Goal: Task Accomplishment & Management: Use online tool/utility

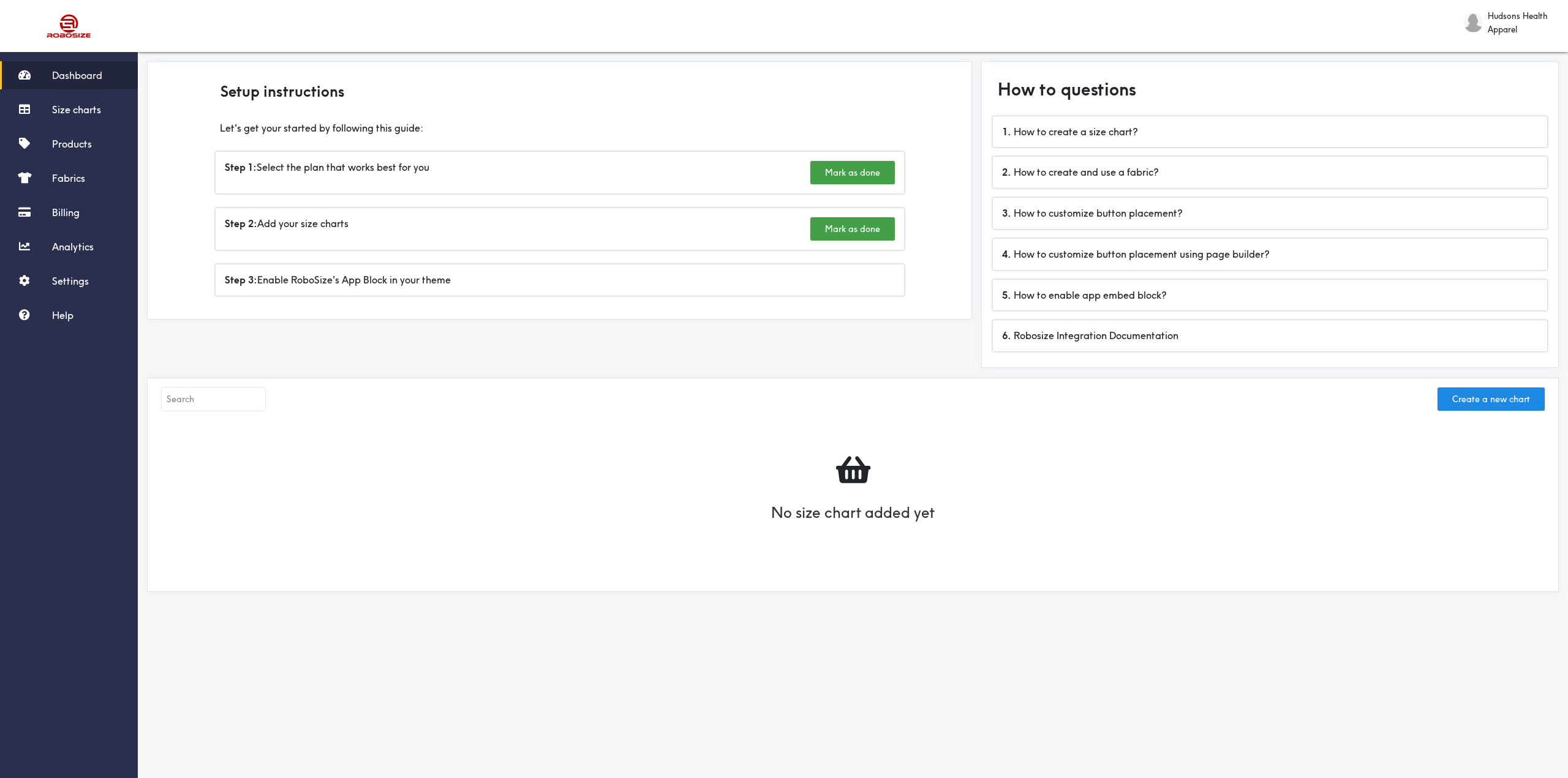
click at [547, 463] on div at bounding box center [853, 469] width 1359 height 41
click at [417, 173] on div "Step 1: Select the plan that works best for you Mark as done" at bounding box center [559, 172] width 688 height 41
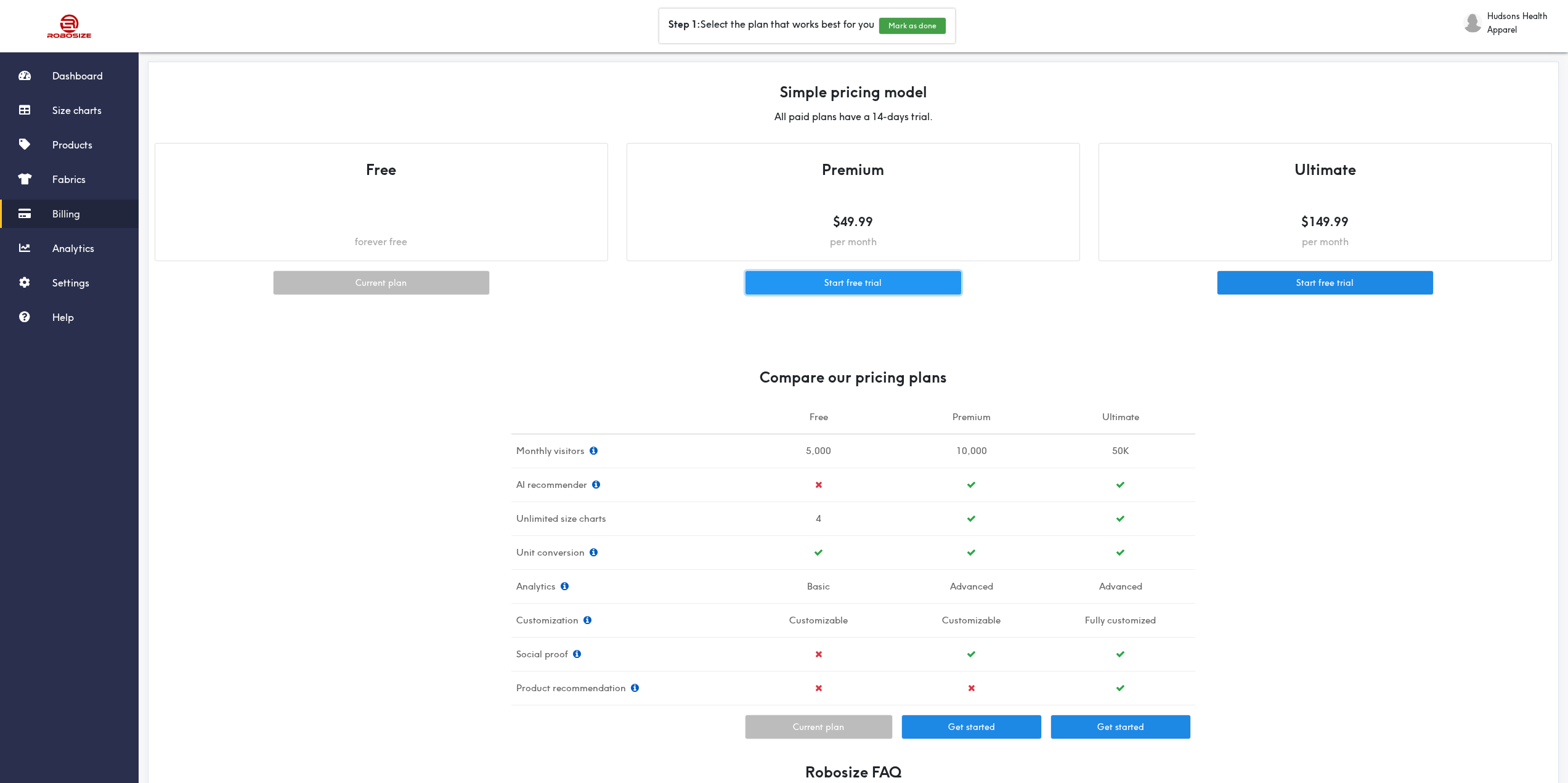
click at [881, 287] on button "Start free trial" at bounding box center [853, 283] width 215 height 24
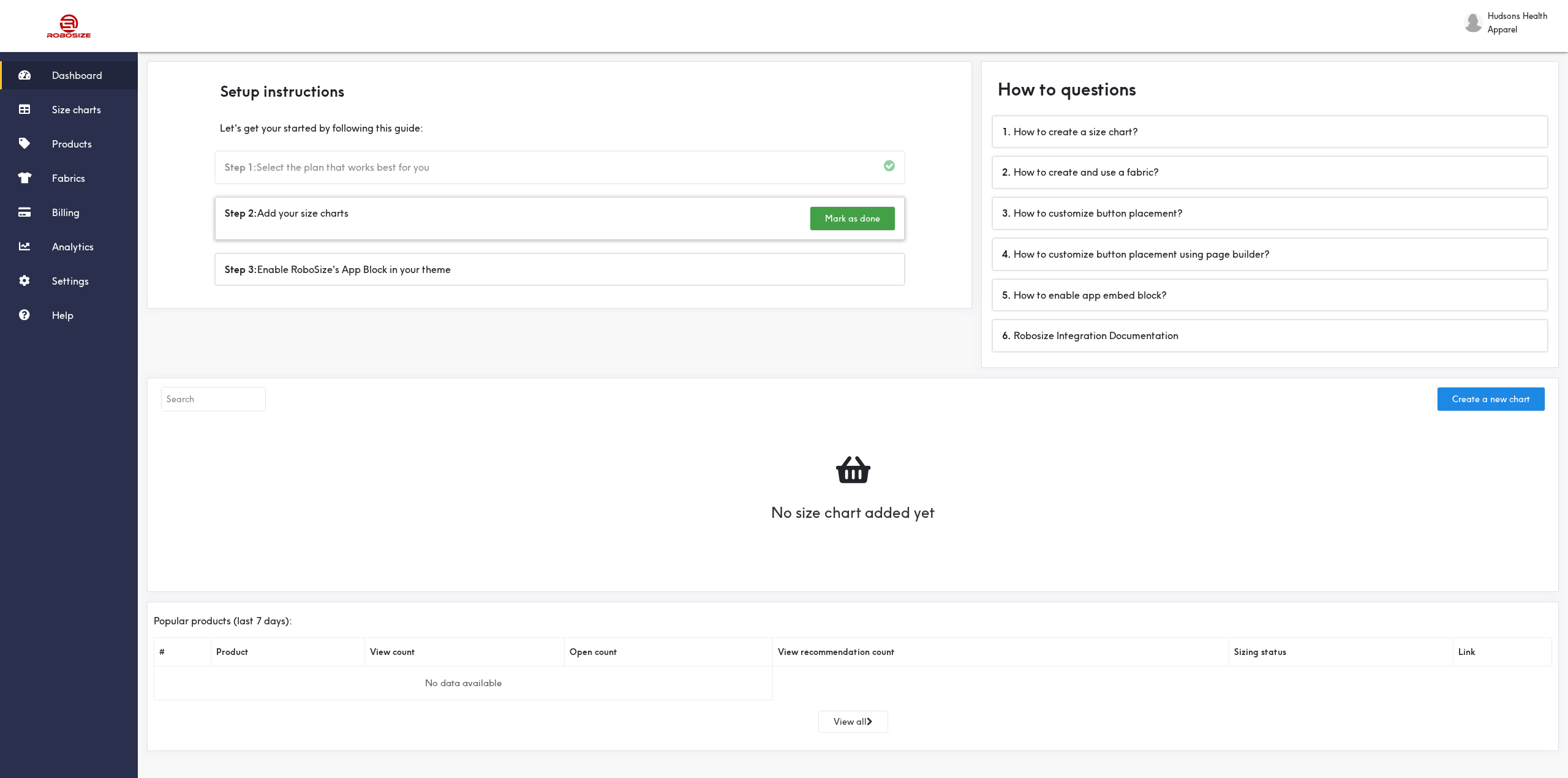
click at [685, 221] on div "Step 2: Add your size charts [PERSON_NAME] as done" at bounding box center [559, 218] width 688 height 41
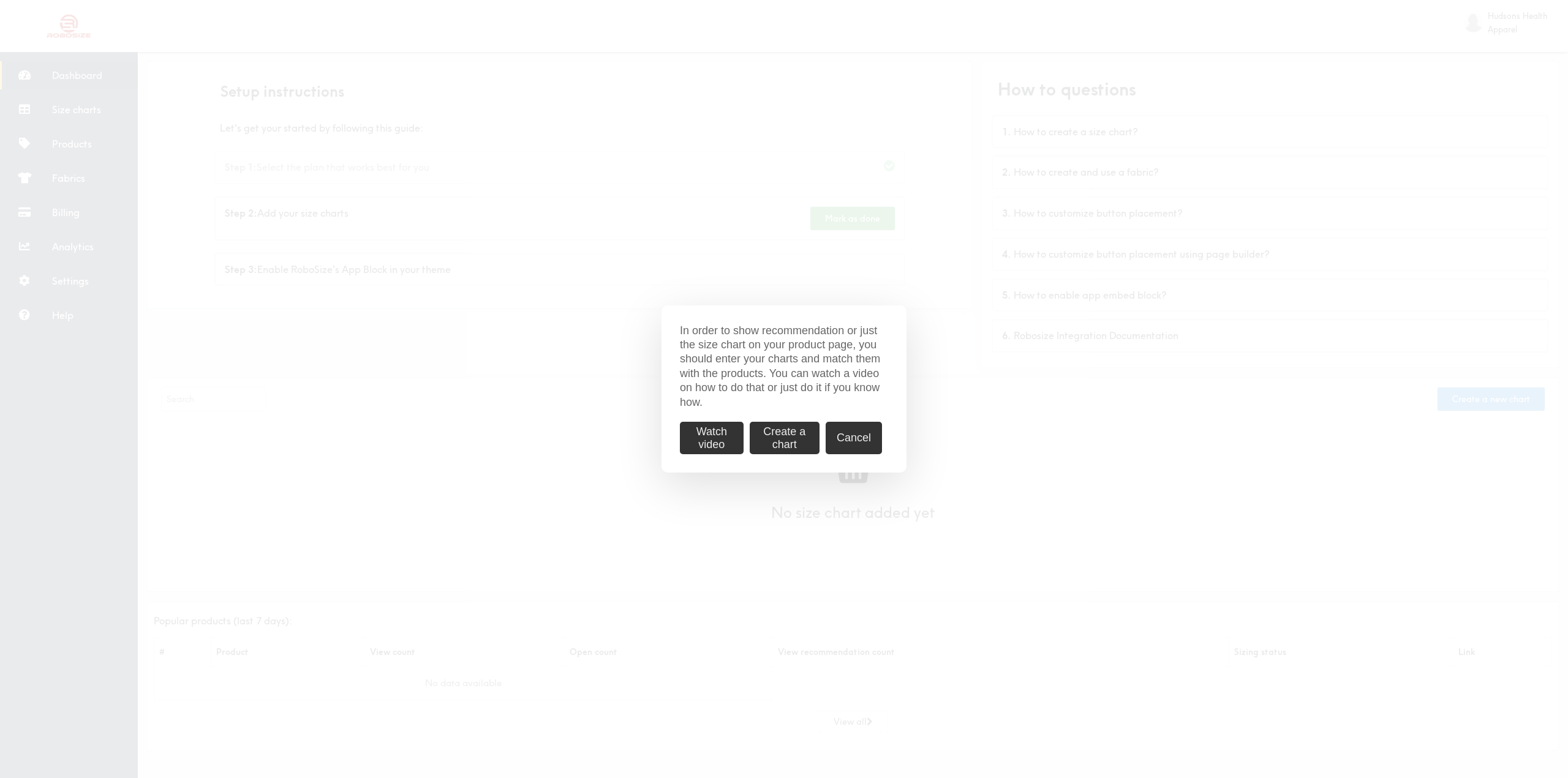
click at [773, 431] on button "Create a chart" at bounding box center [784, 438] width 70 height 32
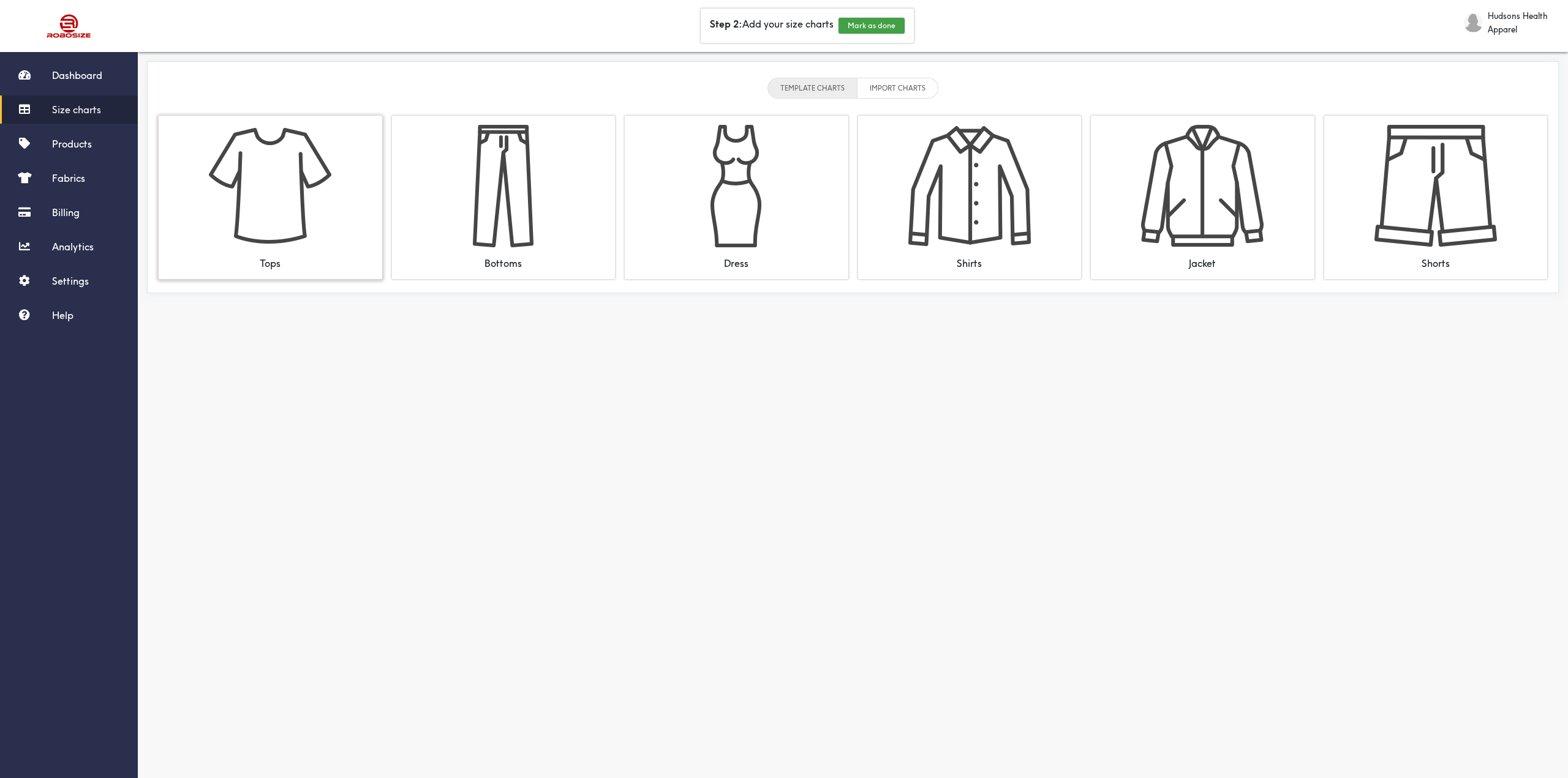
click at [309, 228] on img at bounding box center [270, 186] width 123 height 123
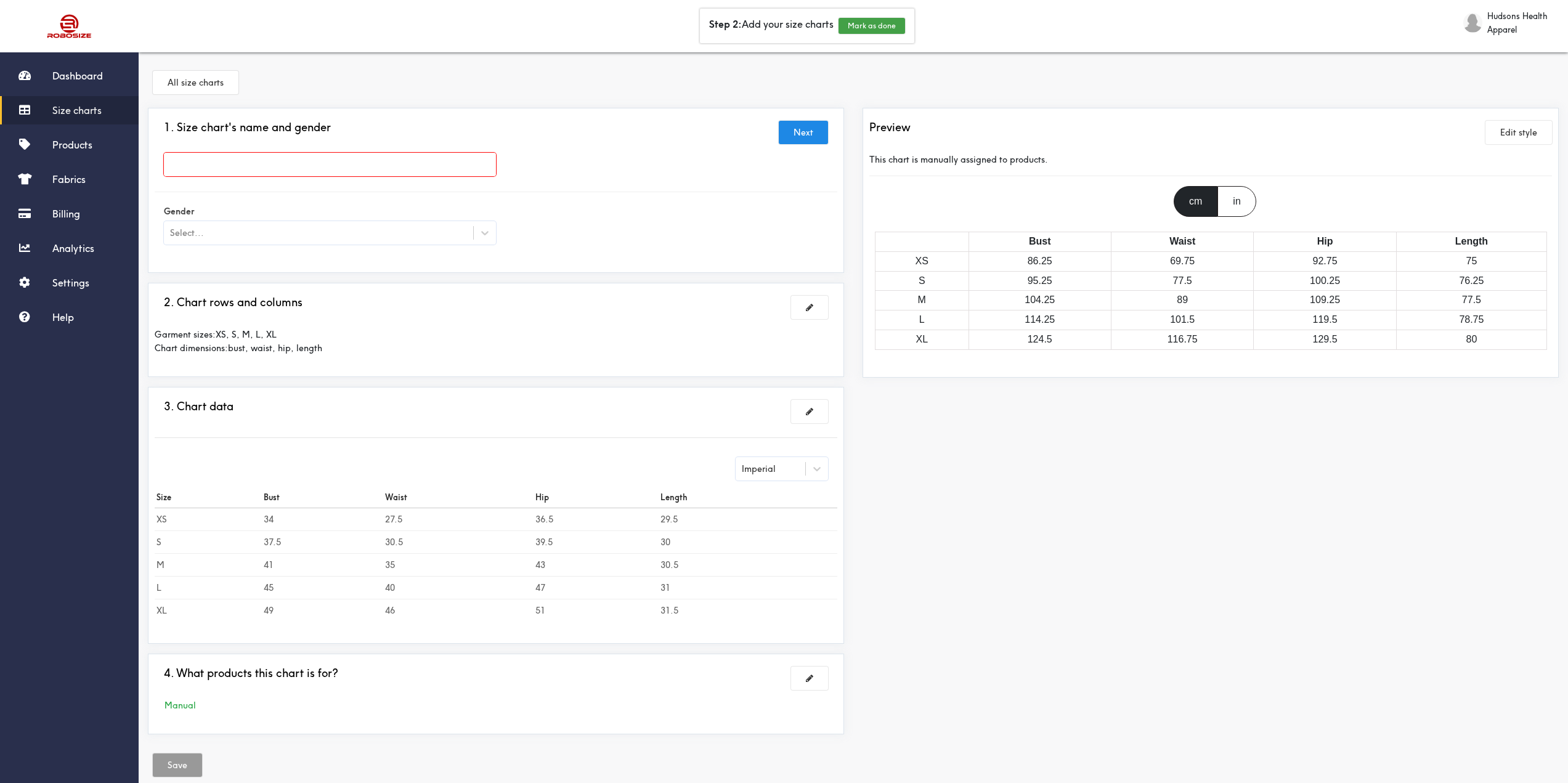
click at [356, 164] on input "text" at bounding box center [330, 164] width 332 height 24
type input "Hope Women's Top"
click at [446, 231] on div at bounding box center [784, 392] width 1568 height 783
click at [489, 234] on icon at bounding box center [484, 232] width 12 height 12
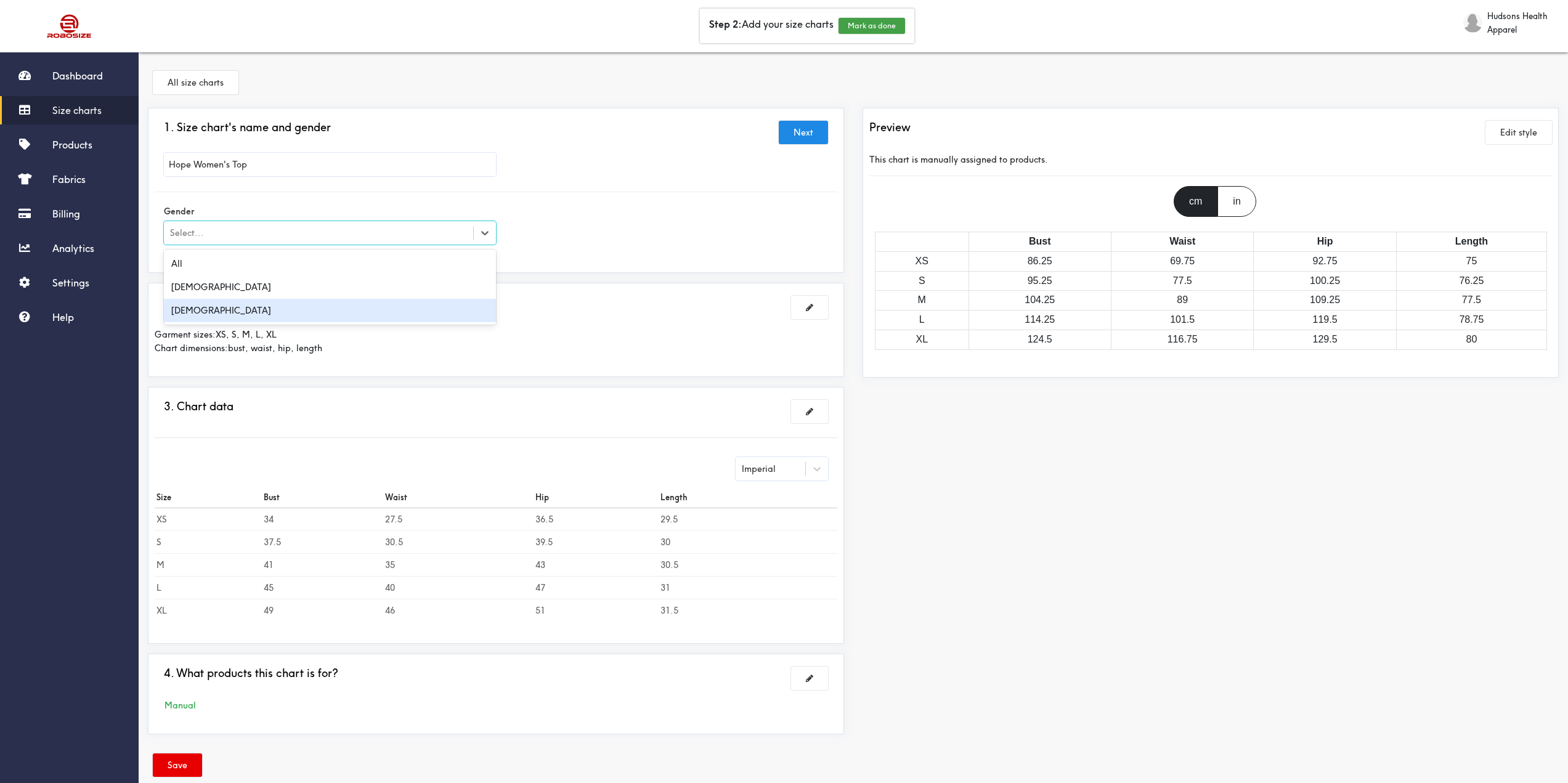
click at [382, 308] on div "Female" at bounding box center [330, 311] width 332 height 24
click at [1233, 195] on div "in" at bounding box center [1236, 202] width 38 height 31
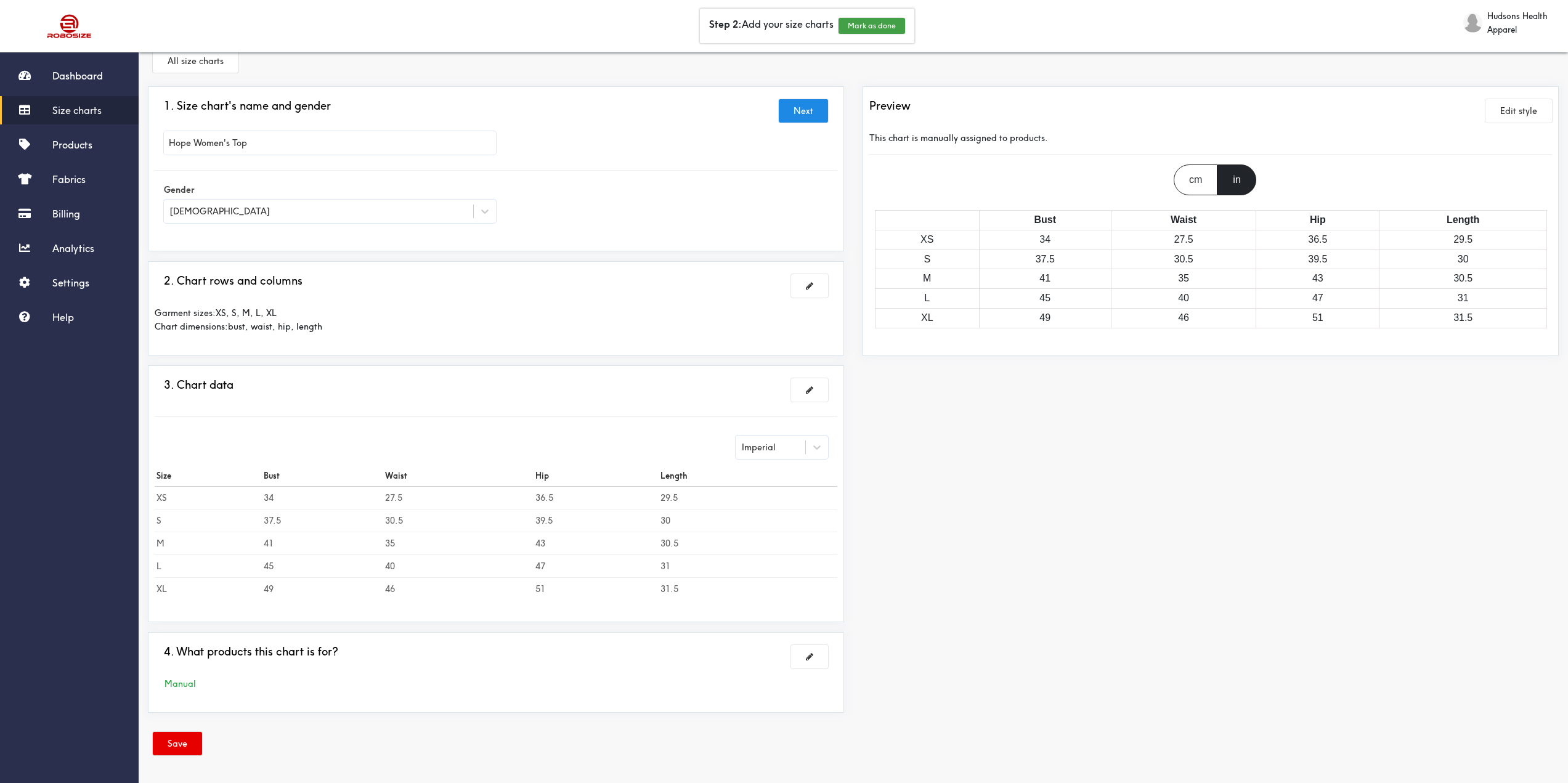
scroll to position [23, 0]
click at [807, 291] on button at bounding box center [809, 285] width 37 height 24
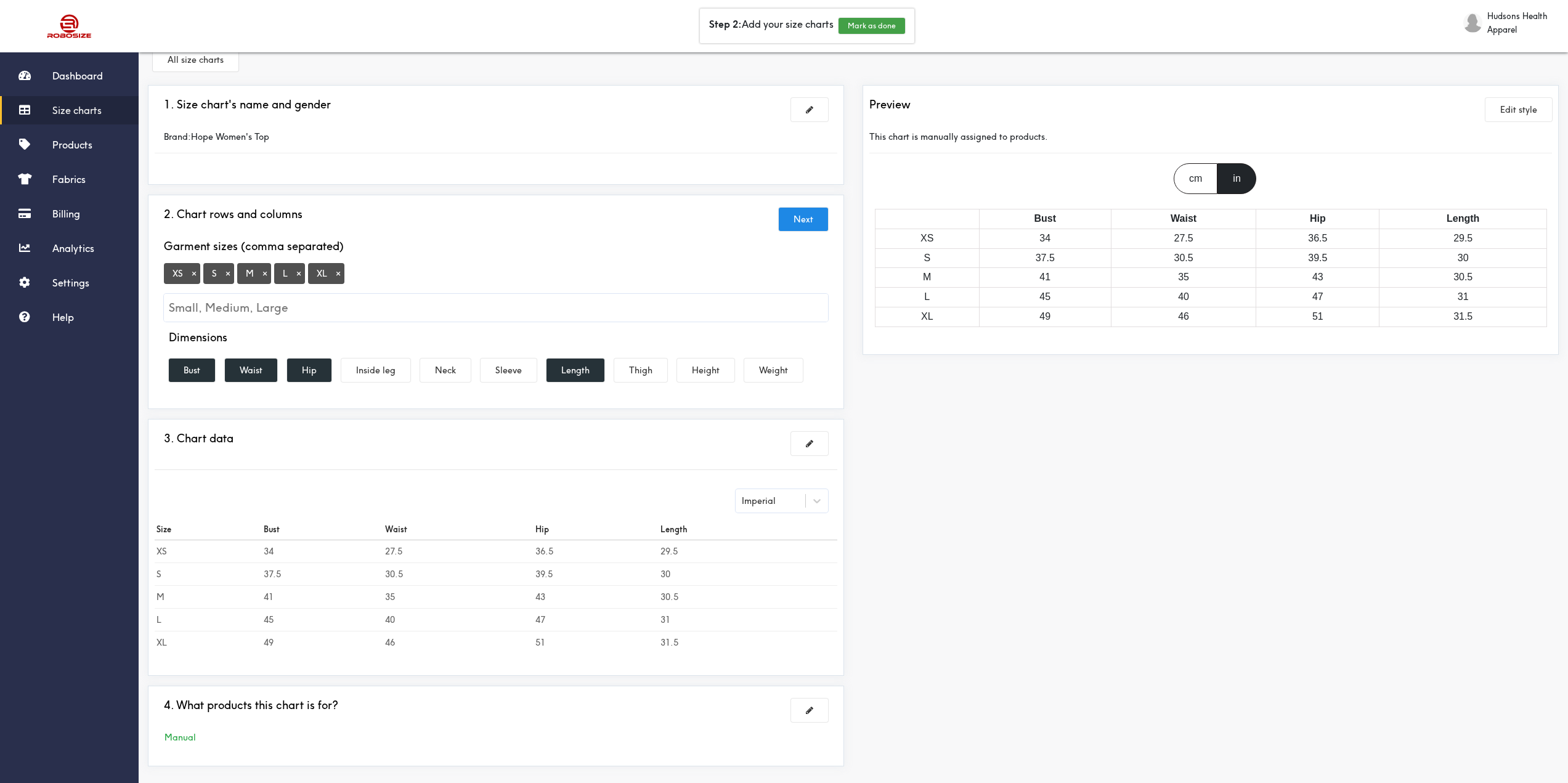
click at [261, 313] on input "Small, Medium, Large" at bounding box center [496, 307] width 664 height 28
click at [332, 311] on input "Small, Medium, Large" at bounding box center [496, 307] width 664 height 28
type input "2"
click at [557, 186] on div "1. Size chart's name and gender Brand: Hope Women's Top 2. Chart rows and colum…" at bounding box center [496, 431] width 715 height 691
click at [804, 218] on button "Next" at bounding box center [804, 220] width 49 height 24
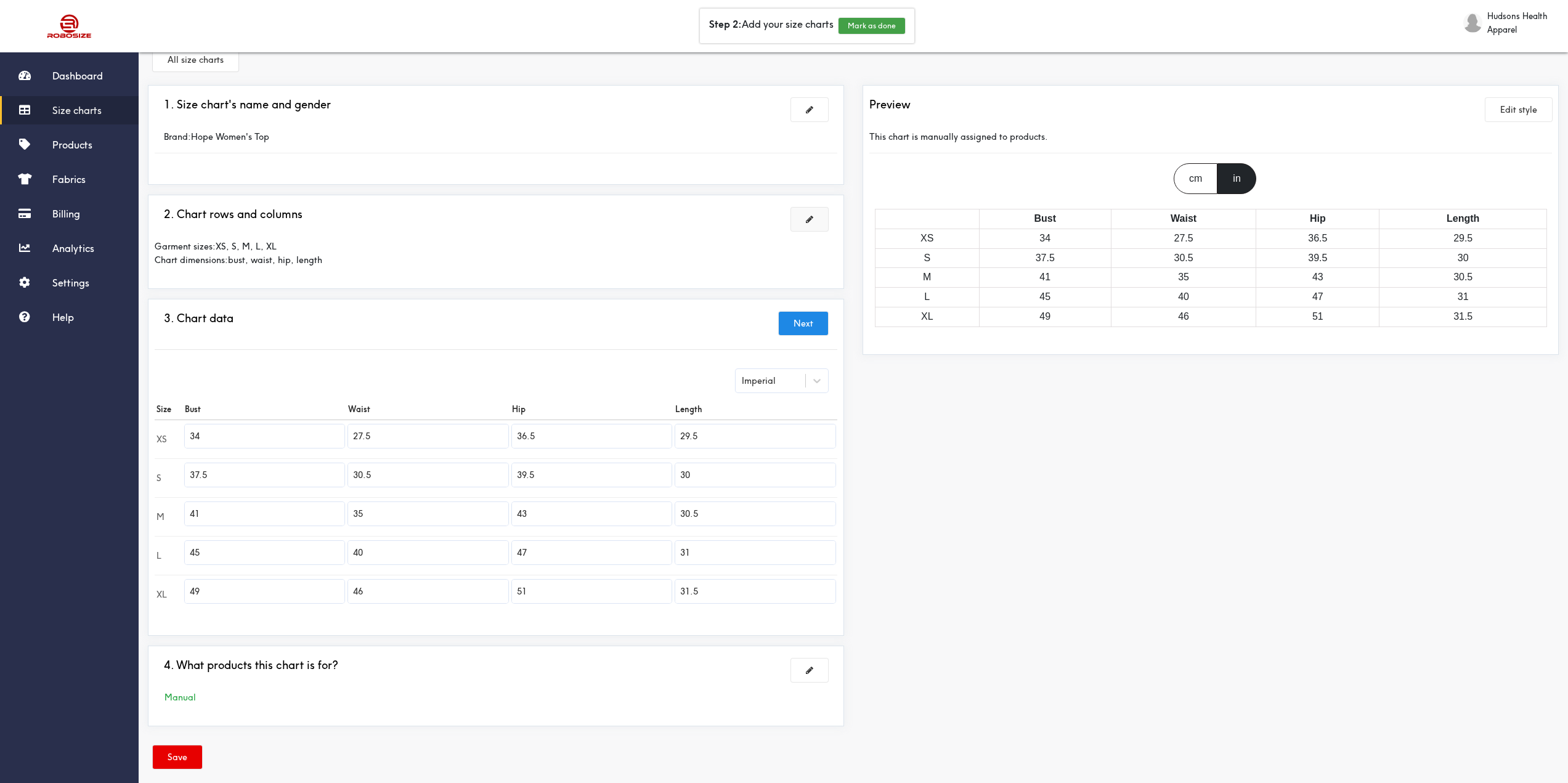
click at [817, 218] on button at bounding box center [809, 220] width 37 height 24
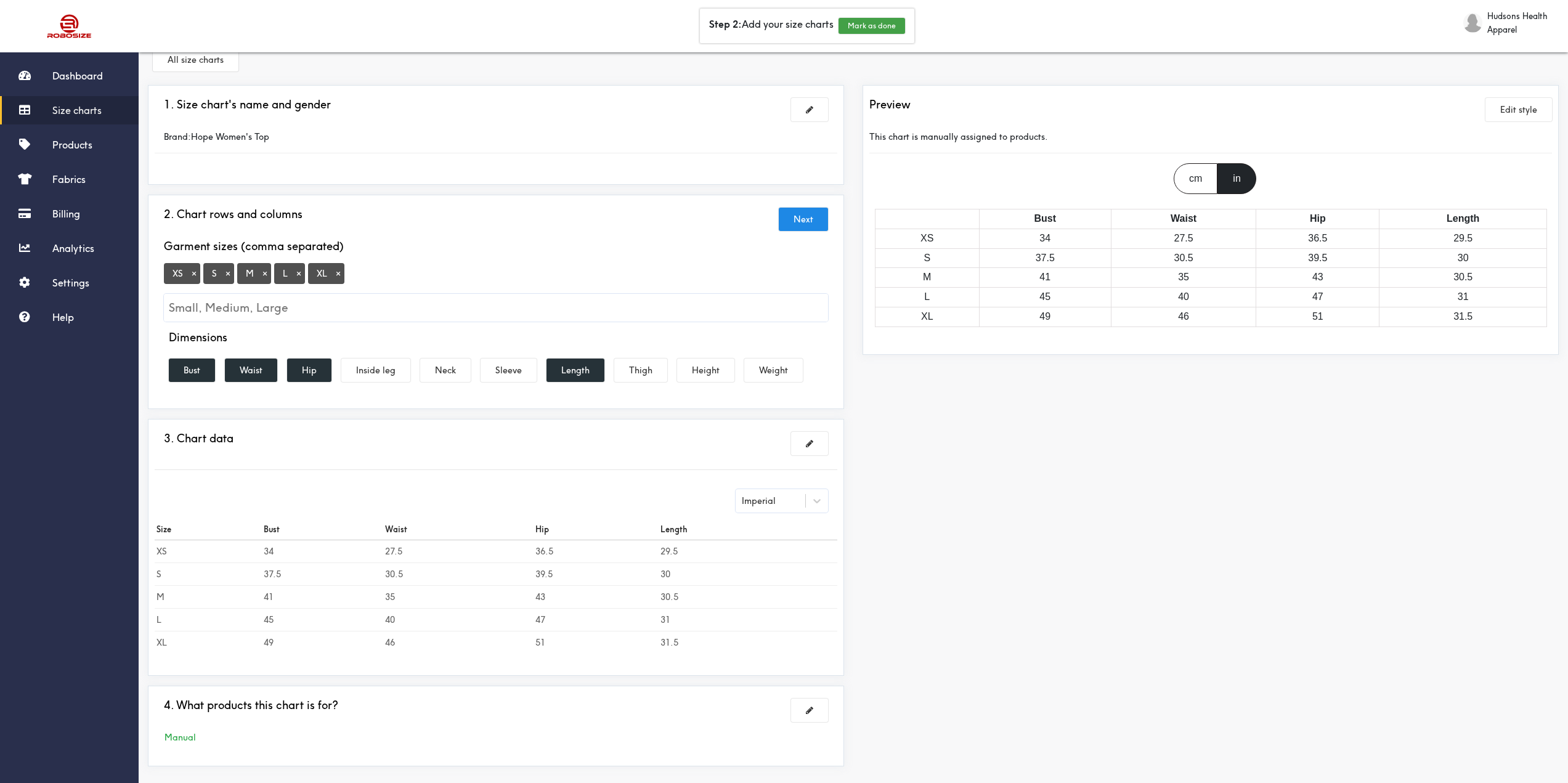
click at [429, 309] on input "Small, Medium, Large" at bounding box center [496, 307] width 664 height 28
type input "2XL"
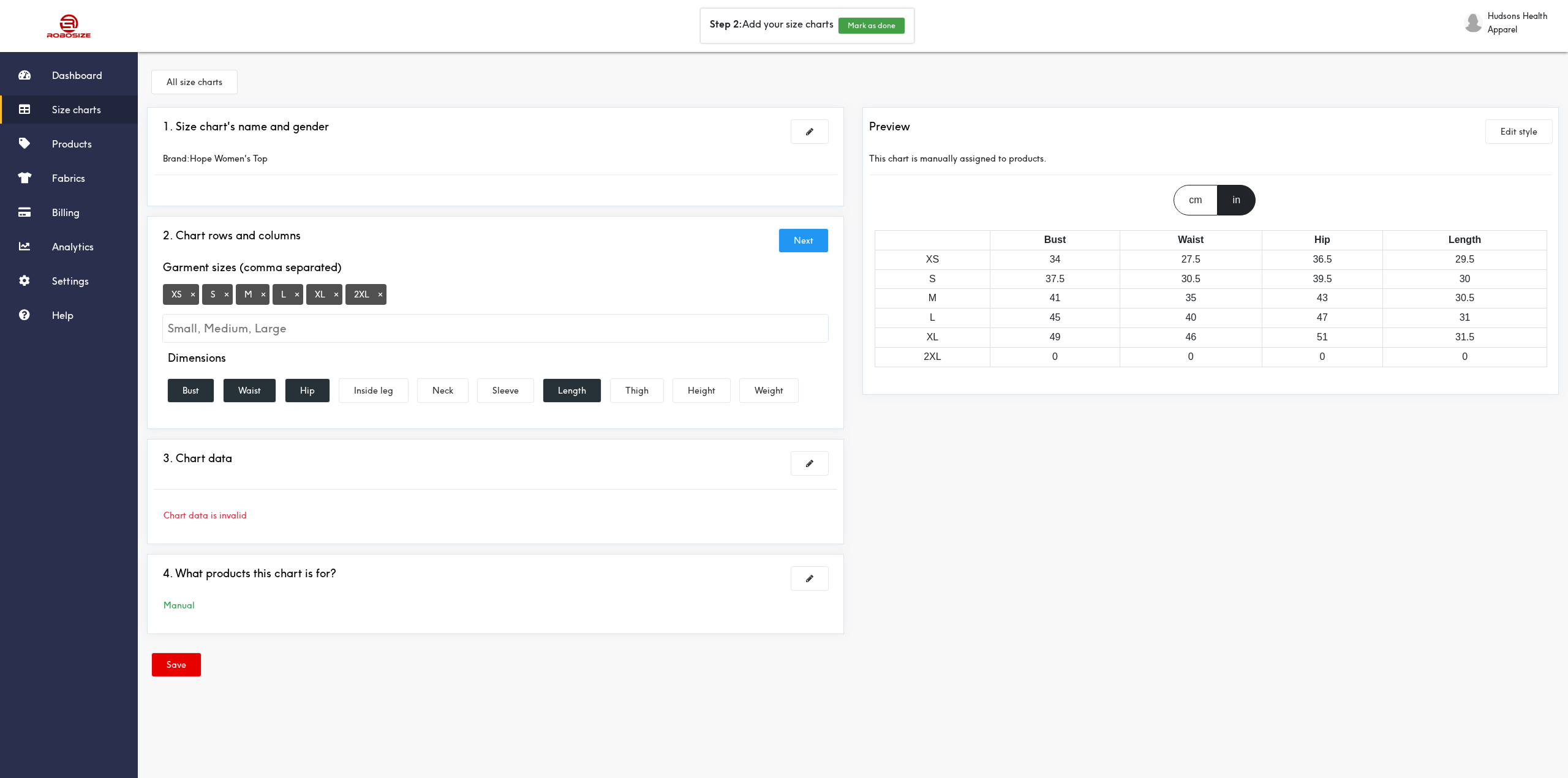
click at [804, 239] on button "Next" at bounding box center [804, 241] width 49 height 24
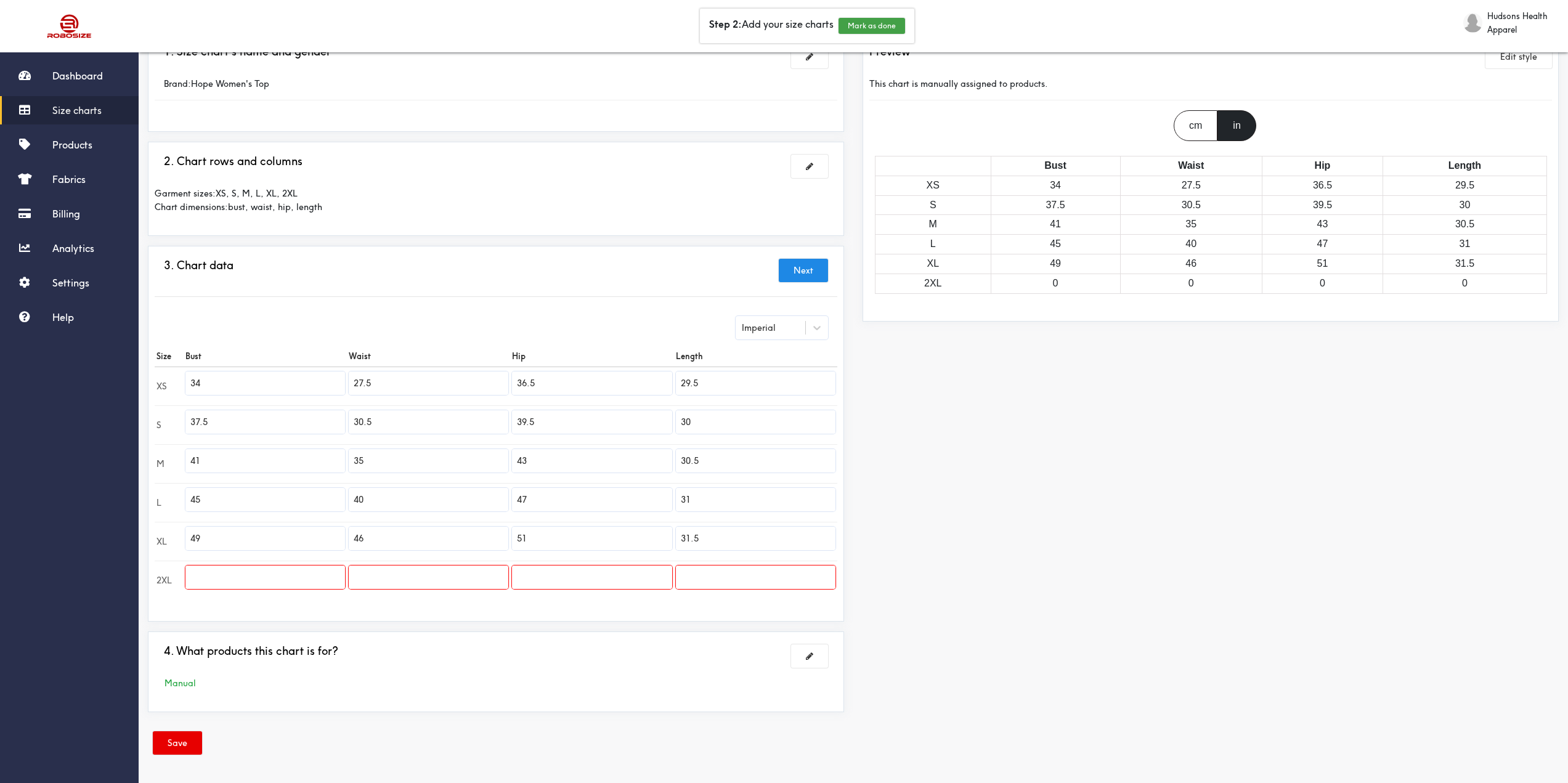
scroll to position [77, 0]
click at [809, 163] on span at bounding box center [810, 166] width 8 height 9
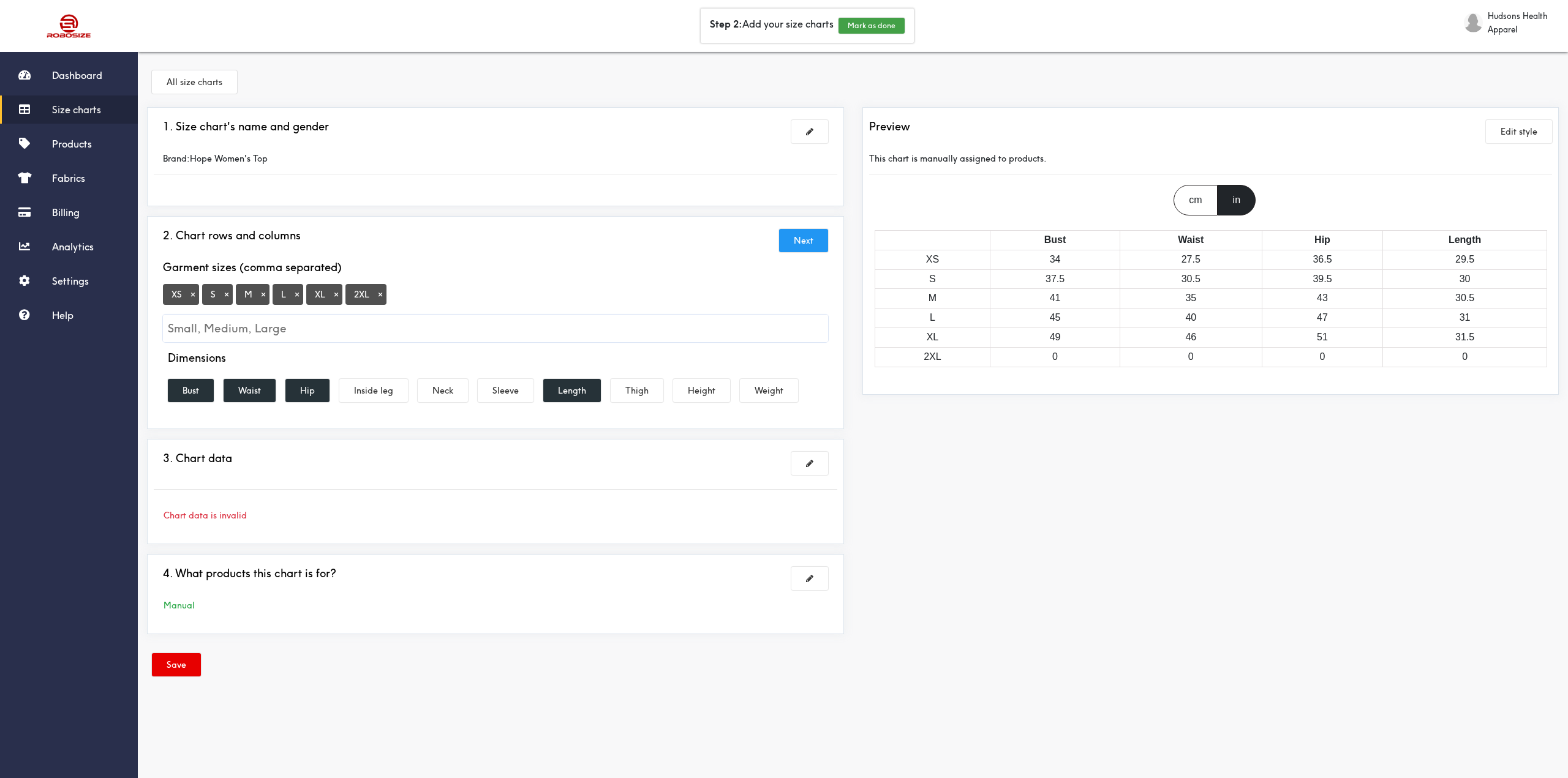
click at [381, 297] on button "×" at bounding box center [380, 294] width 12 height 11
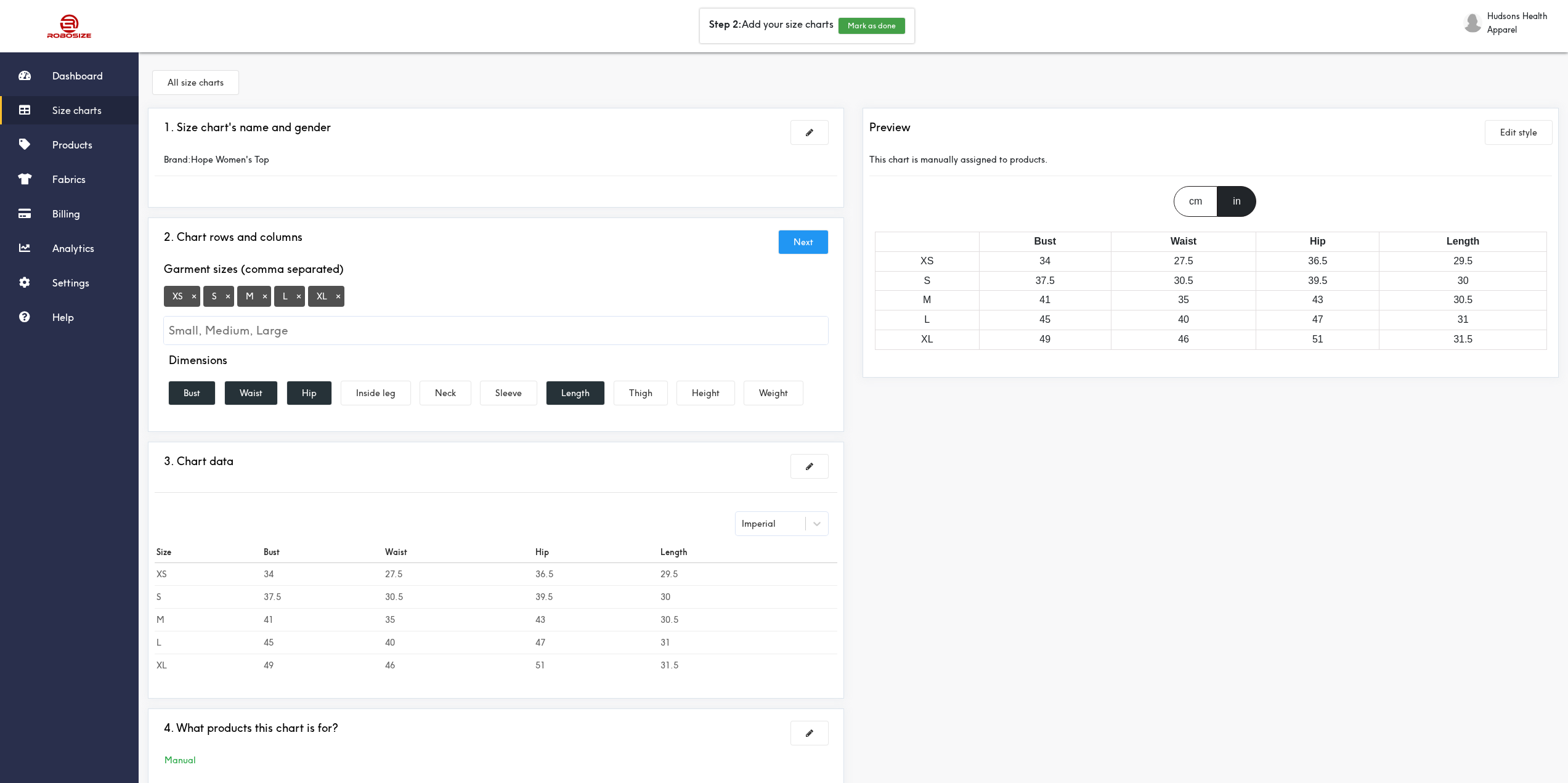
click at [787, 239] on button "Next" at bounding box center [804, 243] width 49 height 24
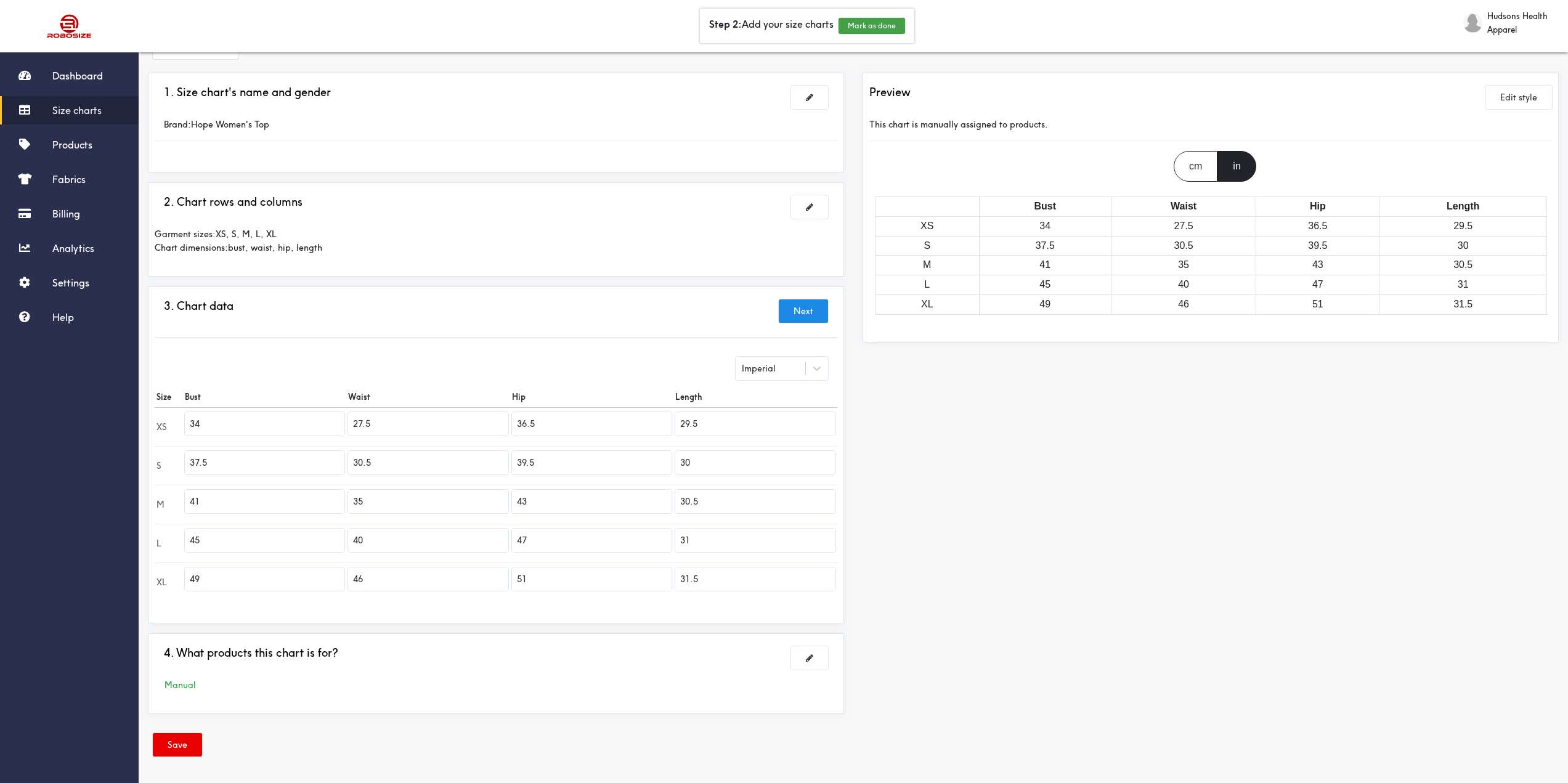
scroll to position [37, 0]
click at [804, 656] on button at bounding box center [809, 655] width 37 height 24
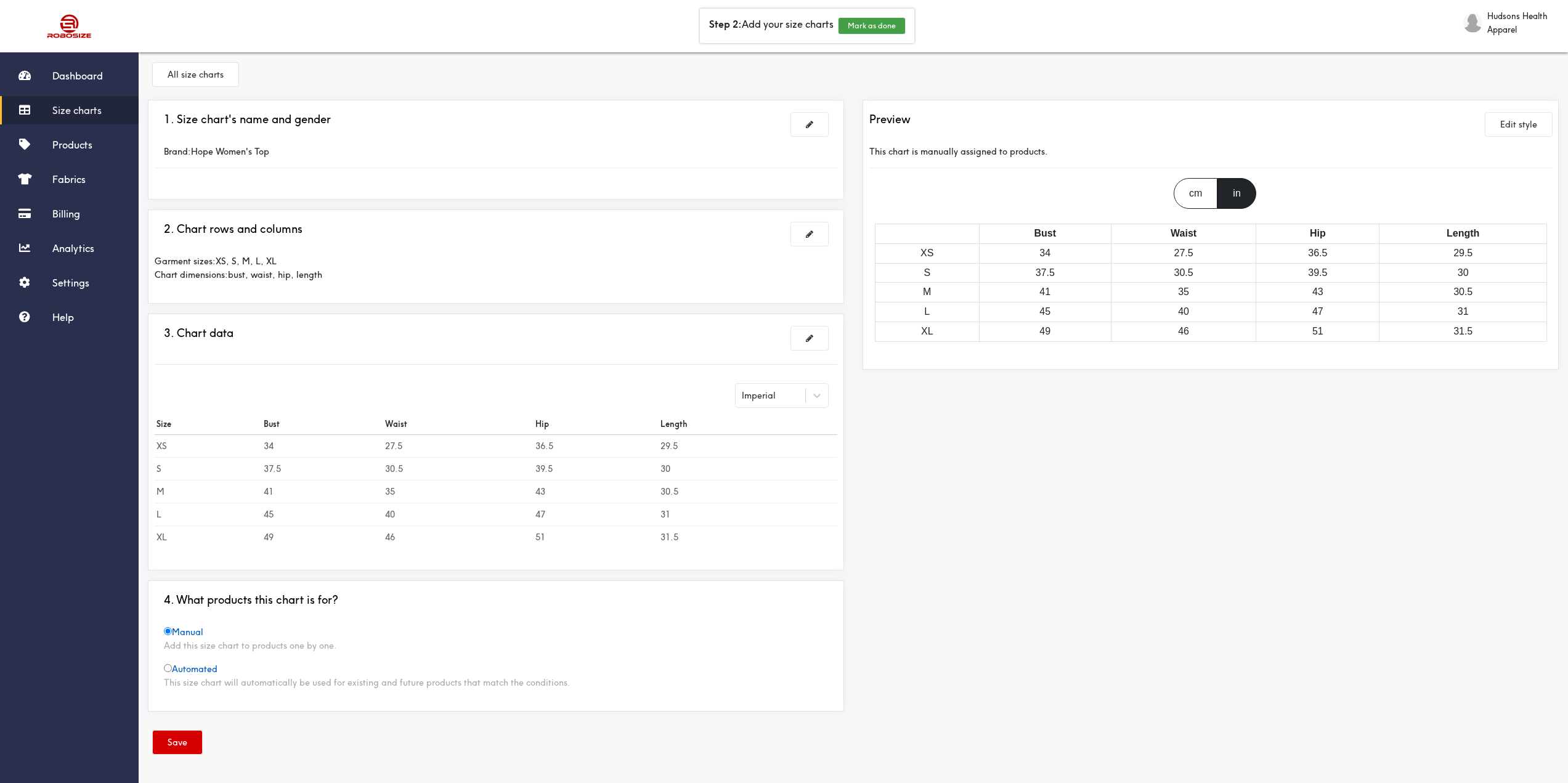
click at [181, 744] on button "Save" at bounding box center [177, 742] width 49 height 24
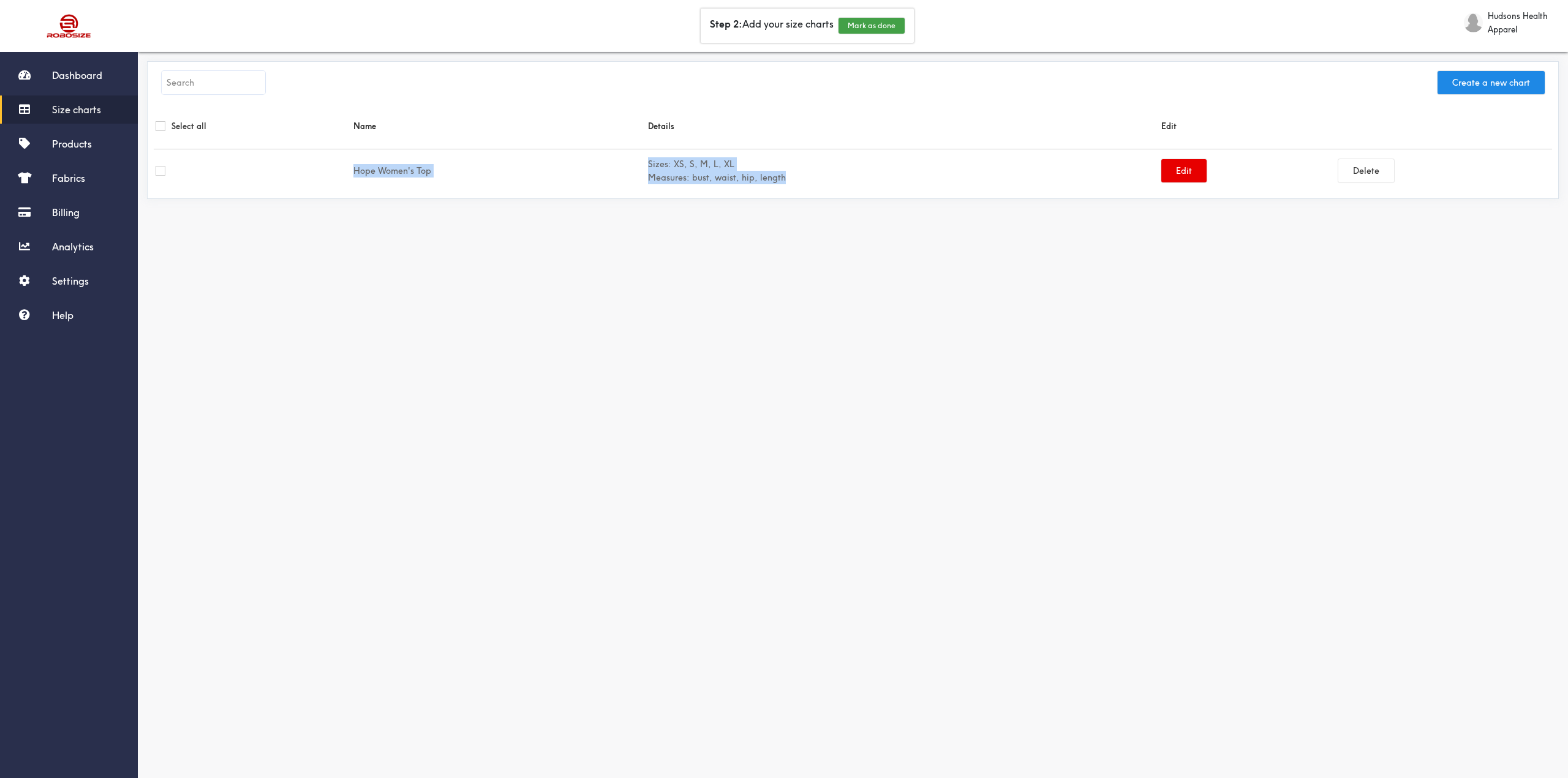
drag, startPoint x: 356, startPoint y: 170, endPoint x: 832, endPoint y: 177, distance: 476.1
click at [832, 177] on tr "Hope Women's Top Sizes: XS, S, M, L, XL Measures: bust, waist, hip, length Edit…" at bounding box center [853, 171] width 1398 height 43
click at [832, 177] on td "Sizes: XS, S, M, L, XL Measures: bust, waist, hip, length" at bounding box center [903, 171] width 513 height 43
click at [80, 145] on span "Products" at bounding box center [72, 144] width 40 height 12
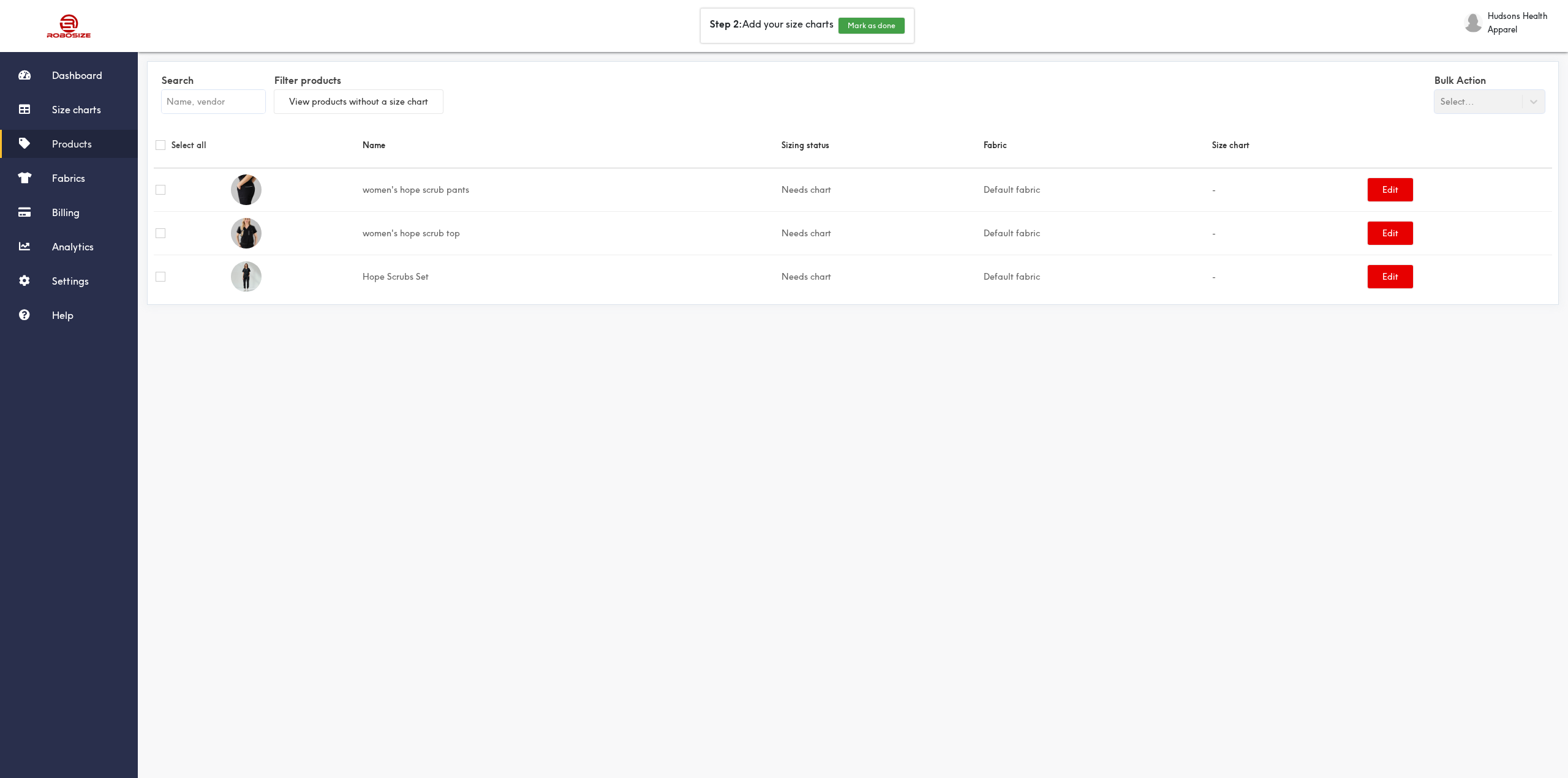
click at [398, 189] on td "women's hope scrub pants" at bounding box center [569, 189] width 419 height 43
click at [1389, 234] on button "Edit" at bounding box center [1390, 233] width 46 height 24
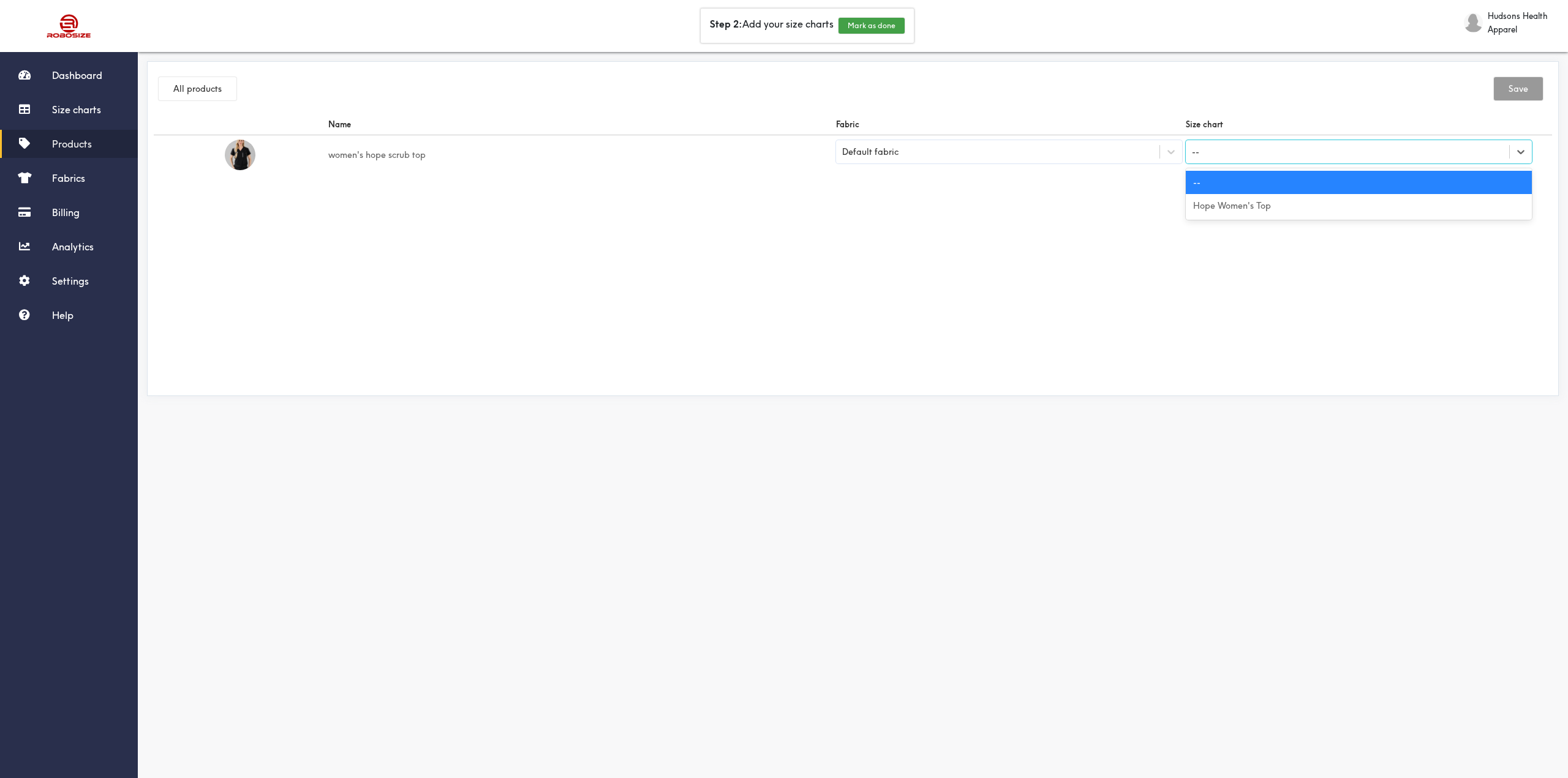
click at [1235, 142] on div "--" at bounding box center [1347, 151] width 323 height 21
click at [1235, 208] on div "Hope Women's Top" at bounding box center [1358, 205] width 346 height 24
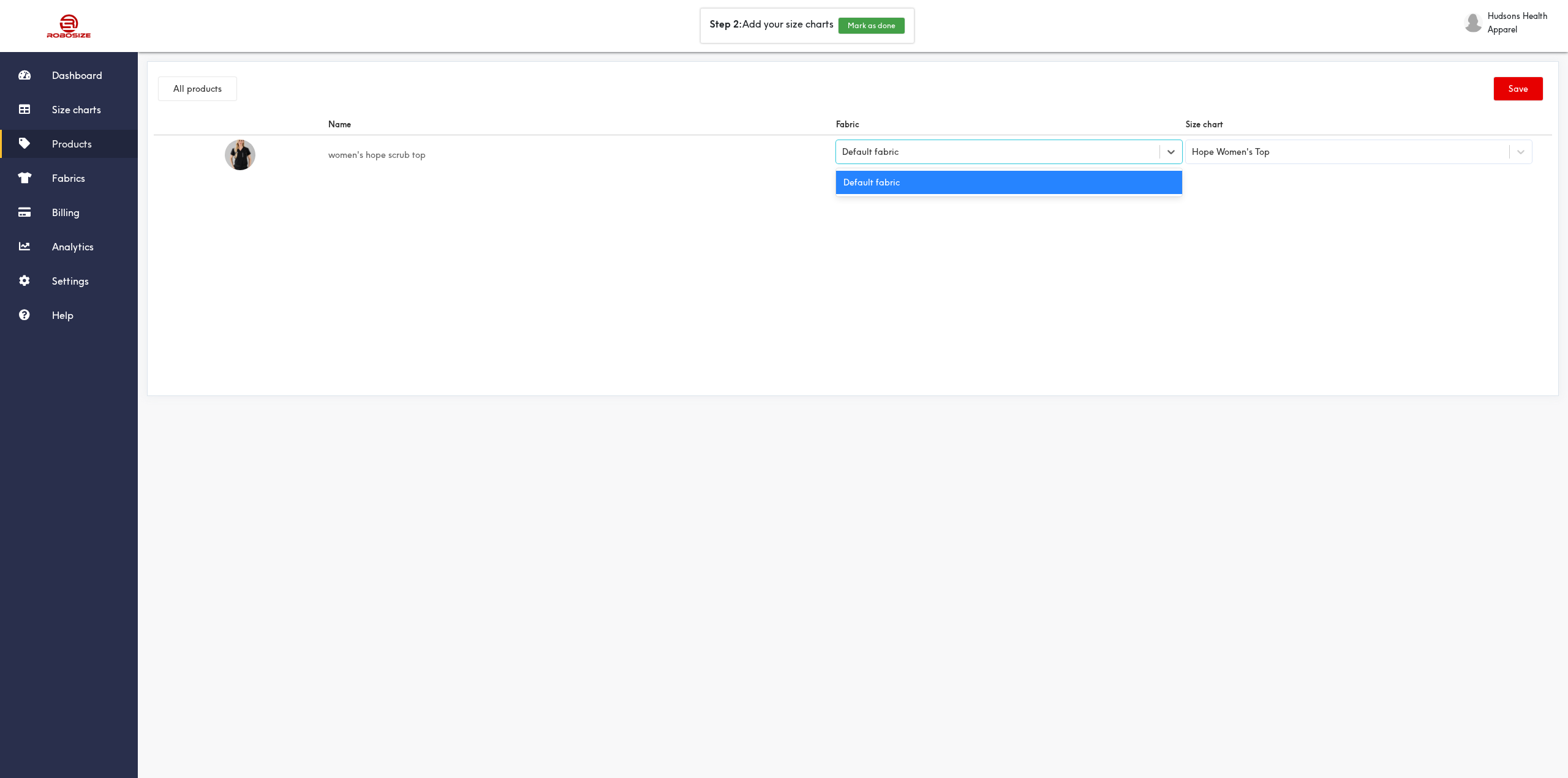
click at [1102, 152] on div "Default fabric" at bounding box center [998, 151] width 323 height 12
click at [1510, 94] on button "Save" at bounding box center [1518, 89] width 49 height 24
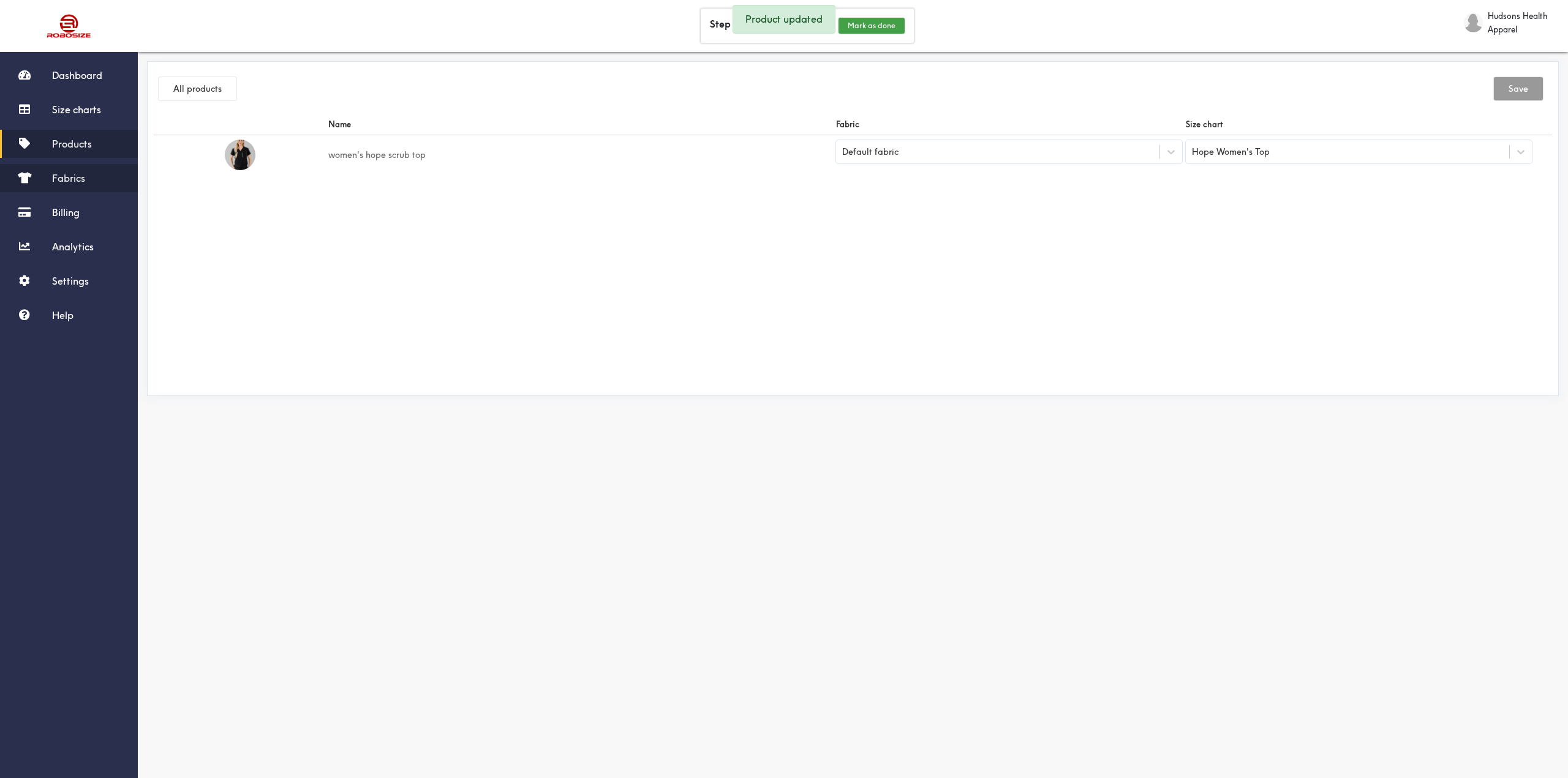
click at [68, 176] on span "Fabrics" at bounding box center [69, 178] width 33 height 12
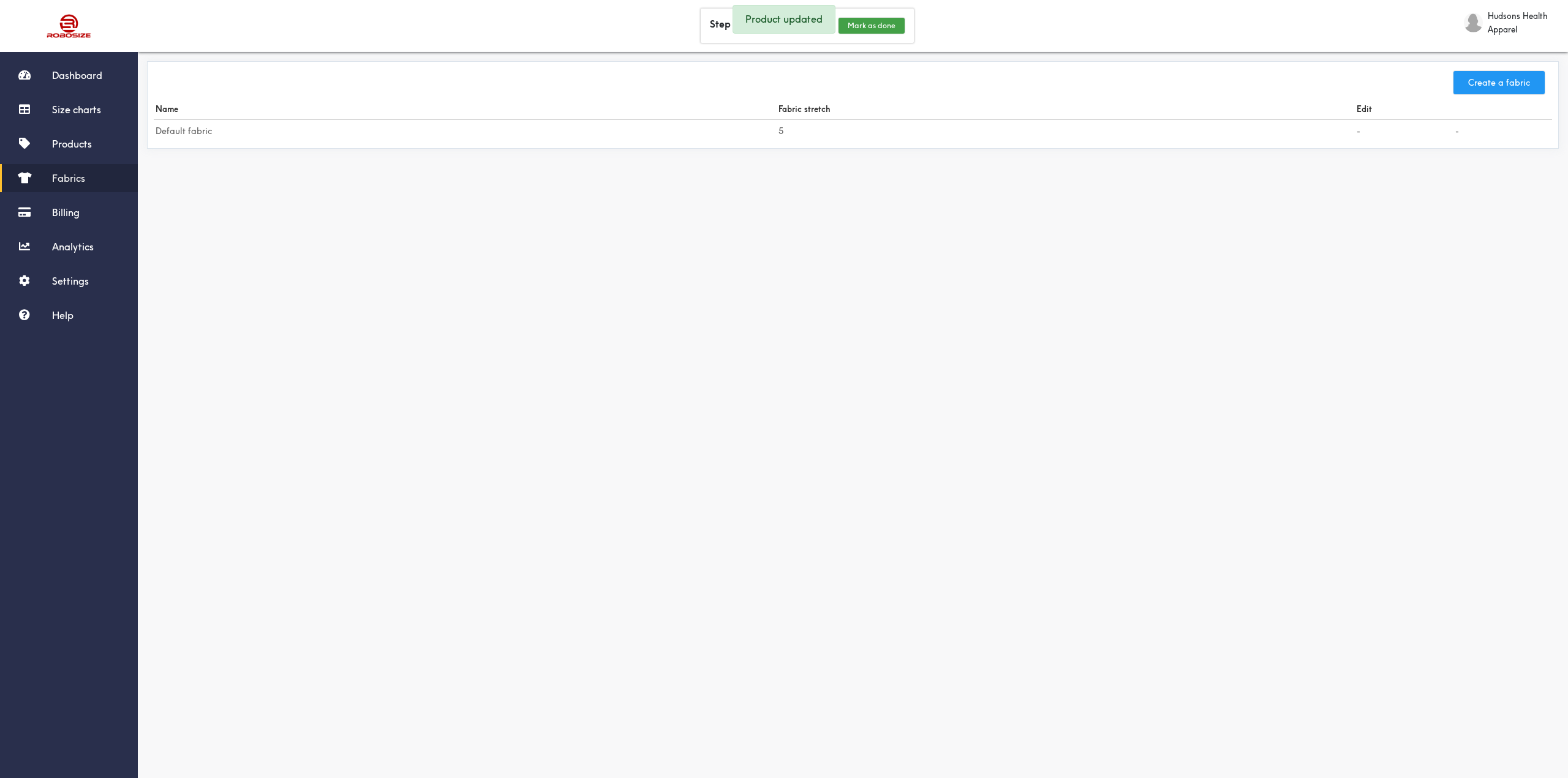
click at [1501, 80] on button "Create a fabric" at bounding box center [1499, 83] width 91 height 24
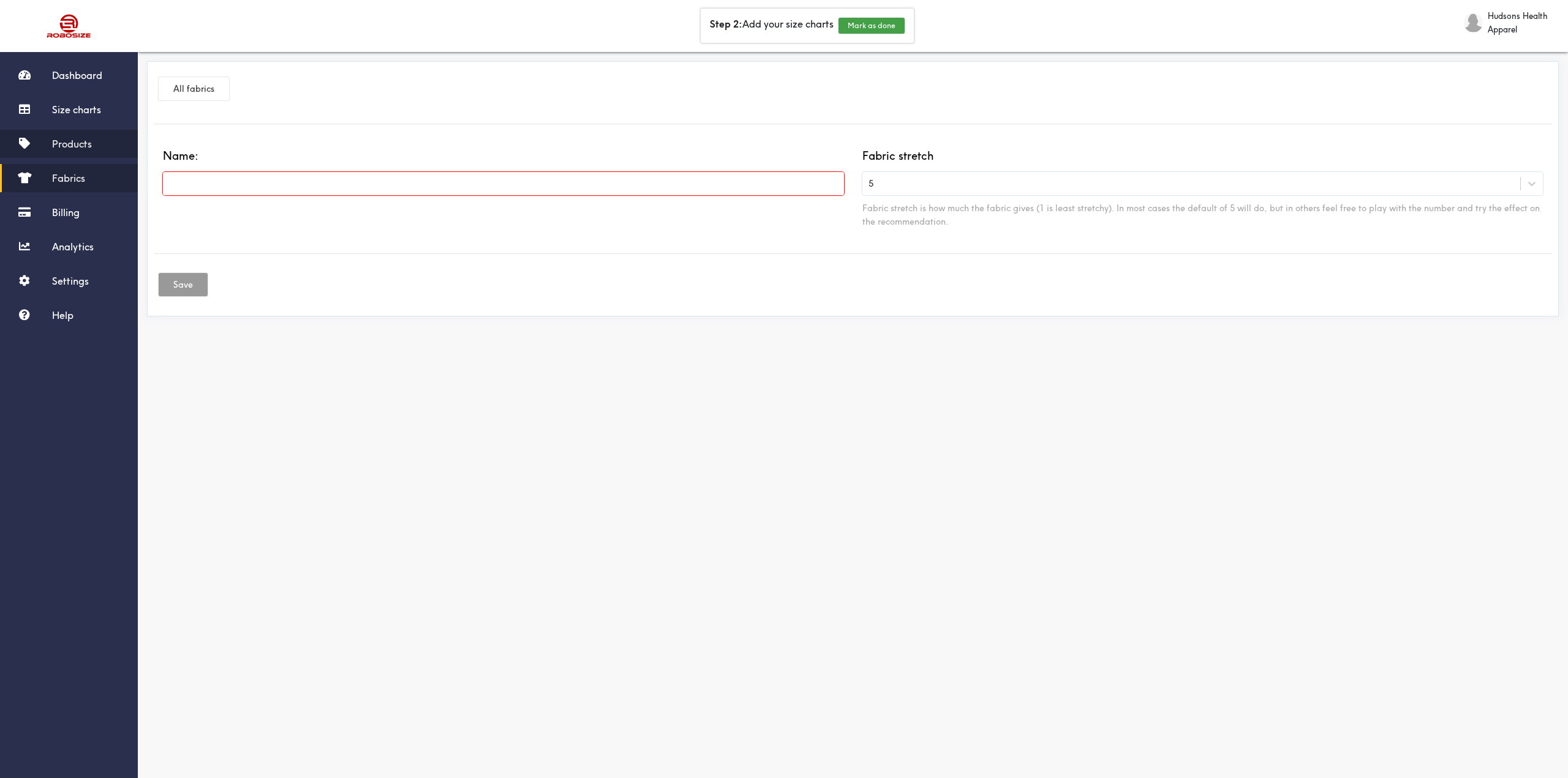
click at [66, 150] on span "Products" at bounding box center [72, 144] width 40 height 12
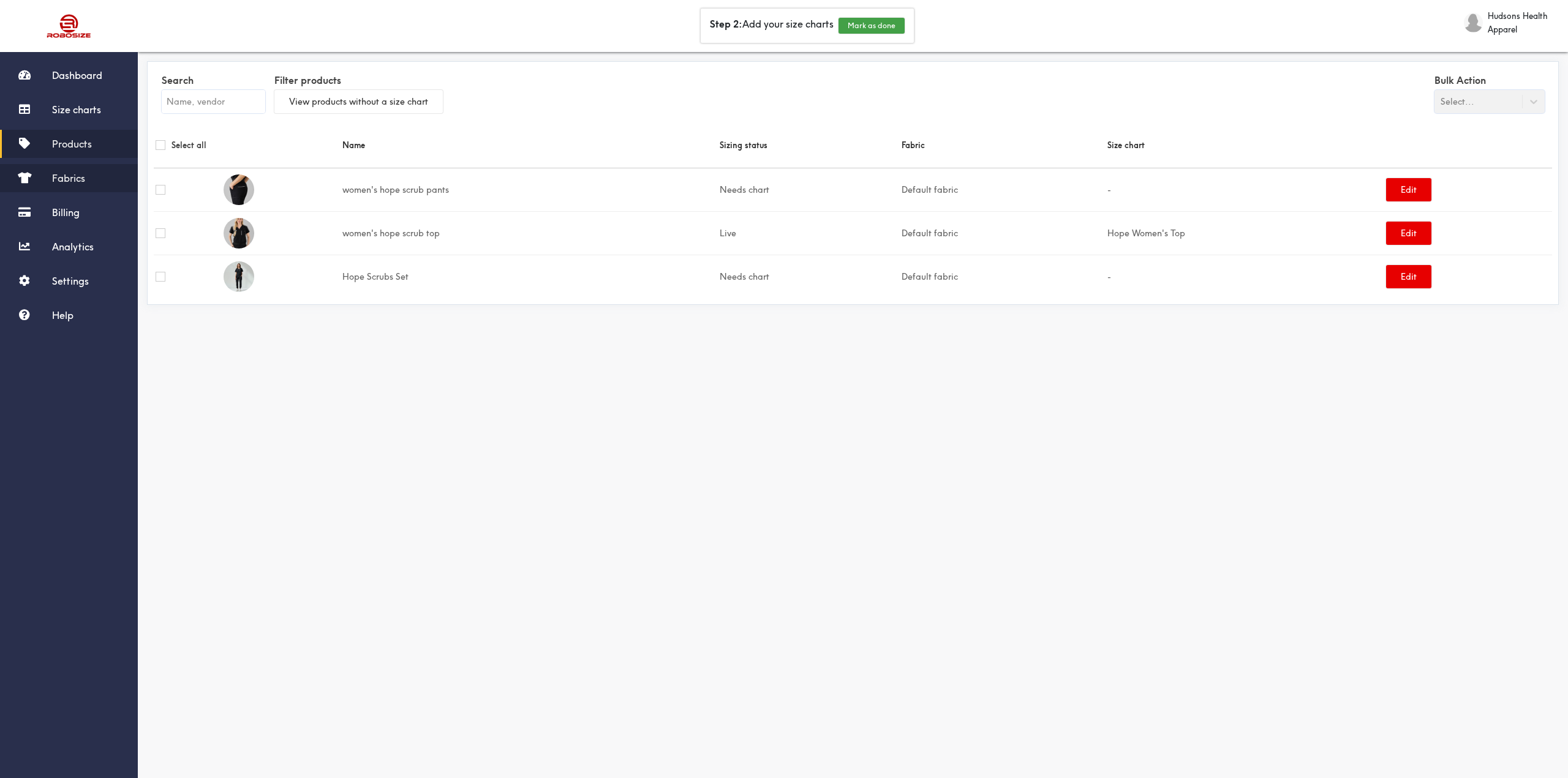
click at [63, 176] on span "Fabrics" at bounding box center [69, 178] width 33 height 12
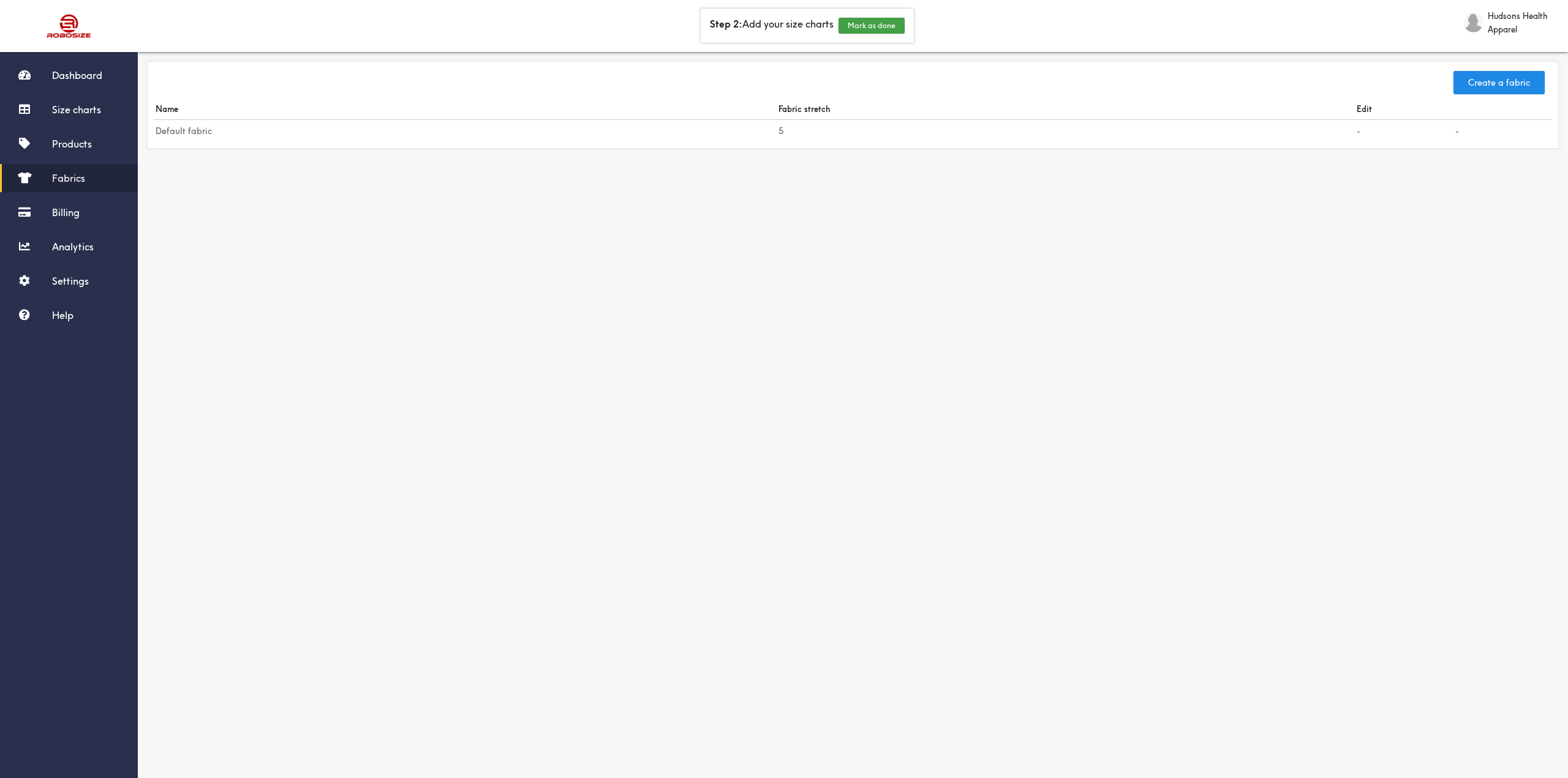
click at [190, 133] on td "Default fabric" at bounding box center [465, 131] width 623 height 23
click at [794, 136] on td "5" at bounding box center [1065, 131] width 578 height 23
click at [1360, 129] on td "-" at bounding box center [1404, 131] width 99 height 23
click at [1359, 129] on td "-" at bounding box center [1404, 131] width 99 height 23
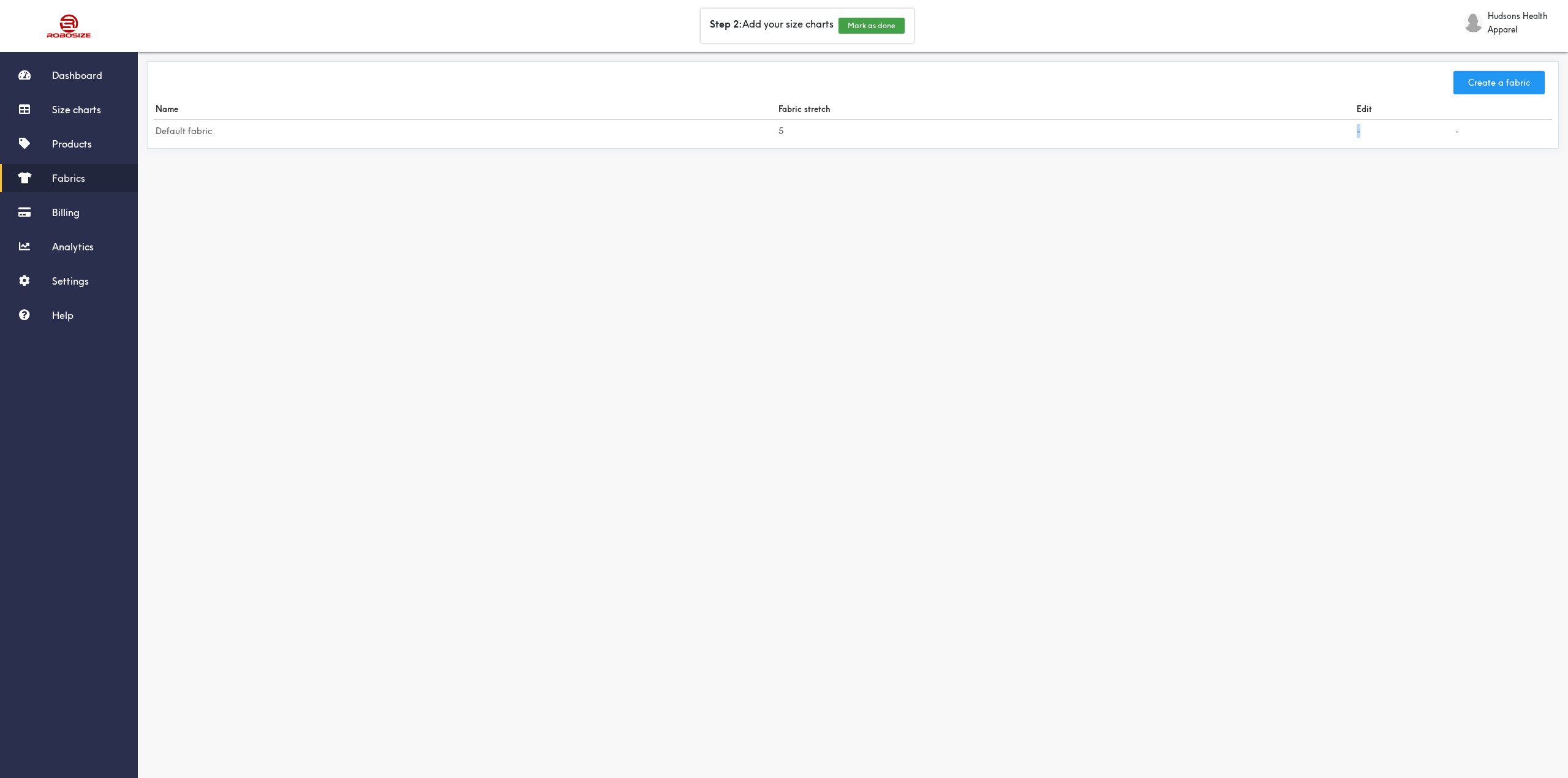
click at [1466, 91] on button "Create a fabric" at bounding box center [1499, 83] width 91 height 24
click at [687, 178] on input "text" at bounding box center [503, 184] width 681 height 24
click at [65, 149] on span "Products" at bounding box center [72, 144] width 40 height 12
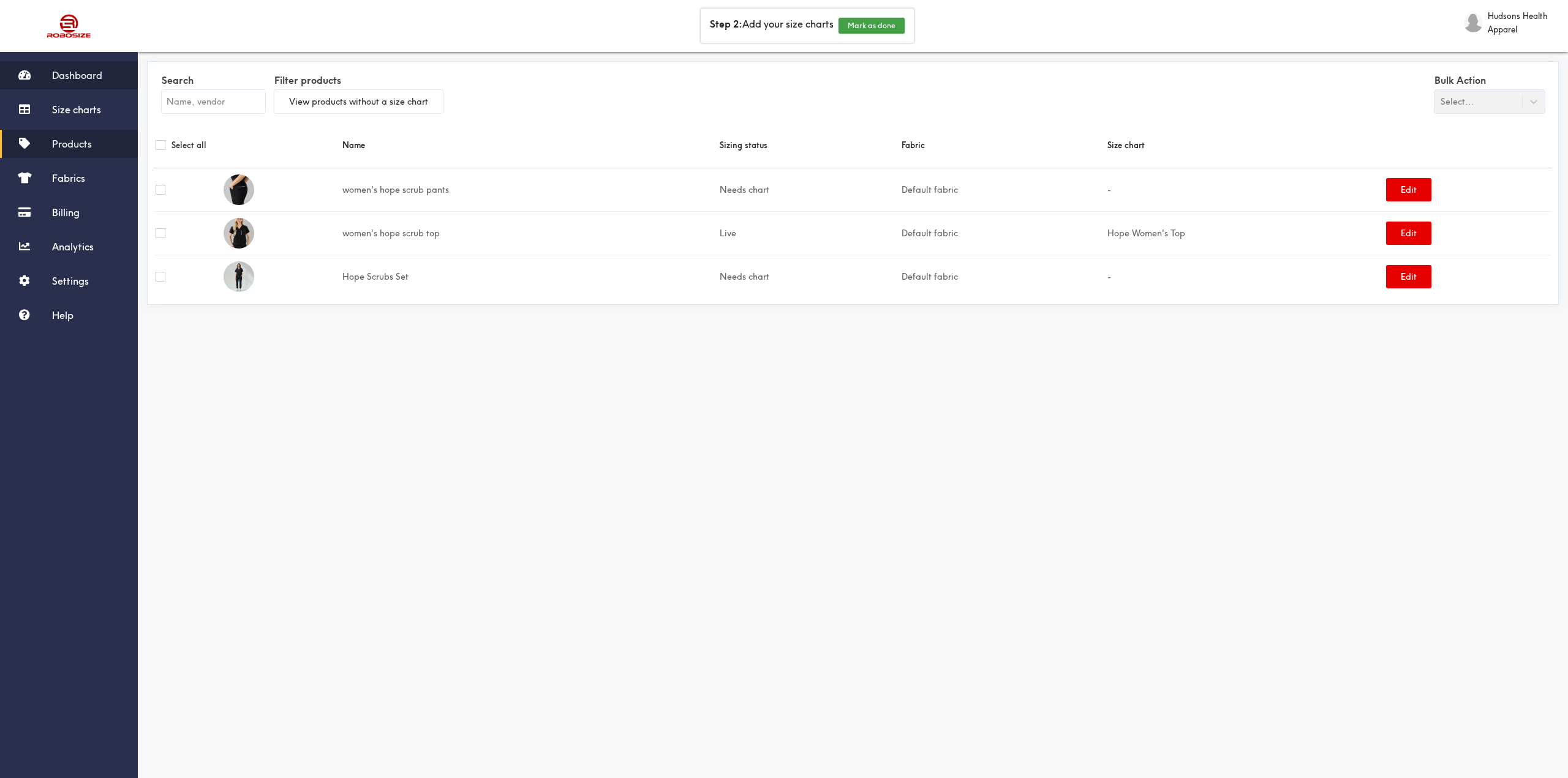
click at [75, 70] on span "Dashboard" at bounding box center [77, 75] width 50 height 12
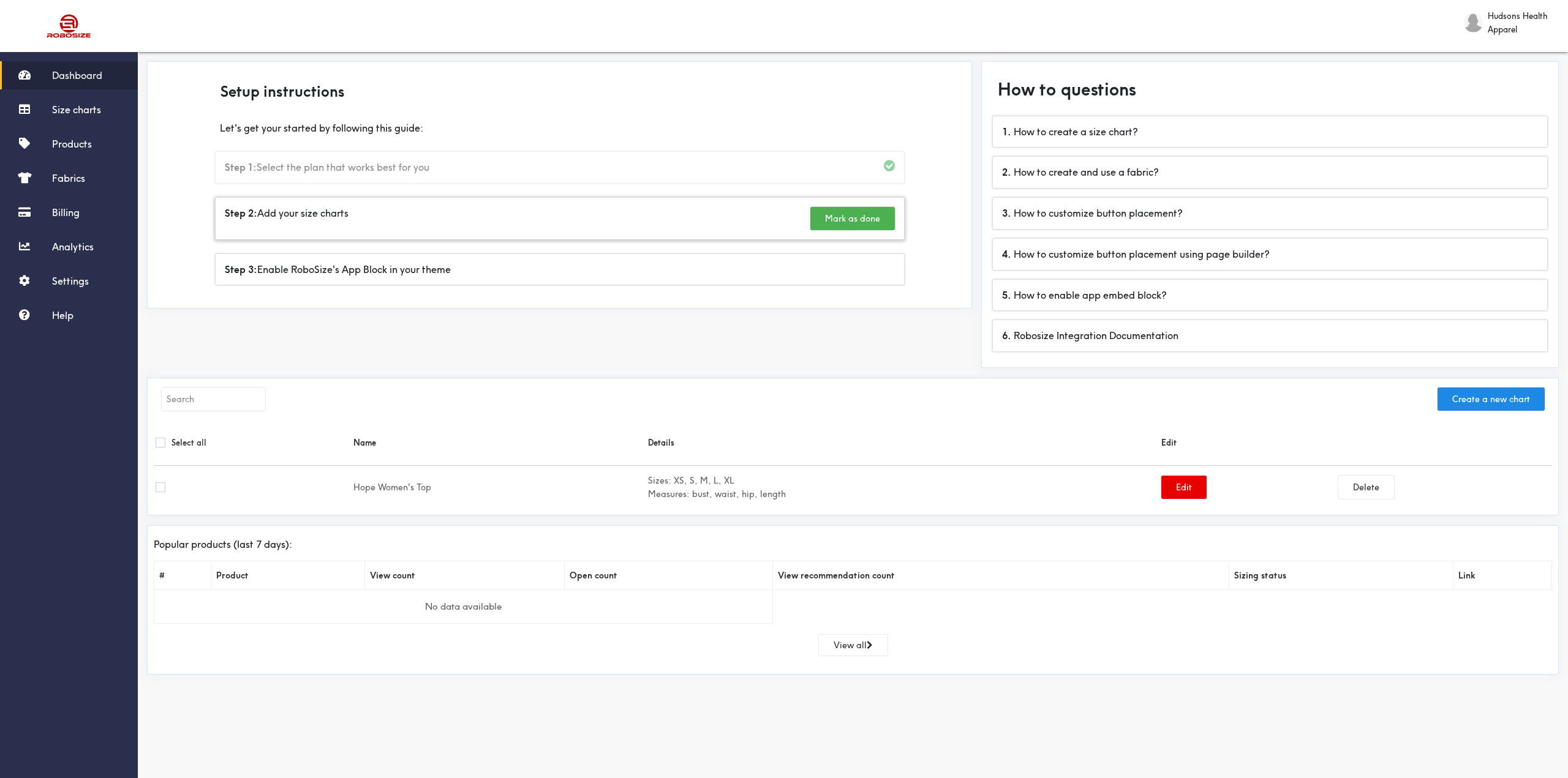
click at [859, 218] on button "Mark as done" at bounding box center [852, 219] width 85 height 24
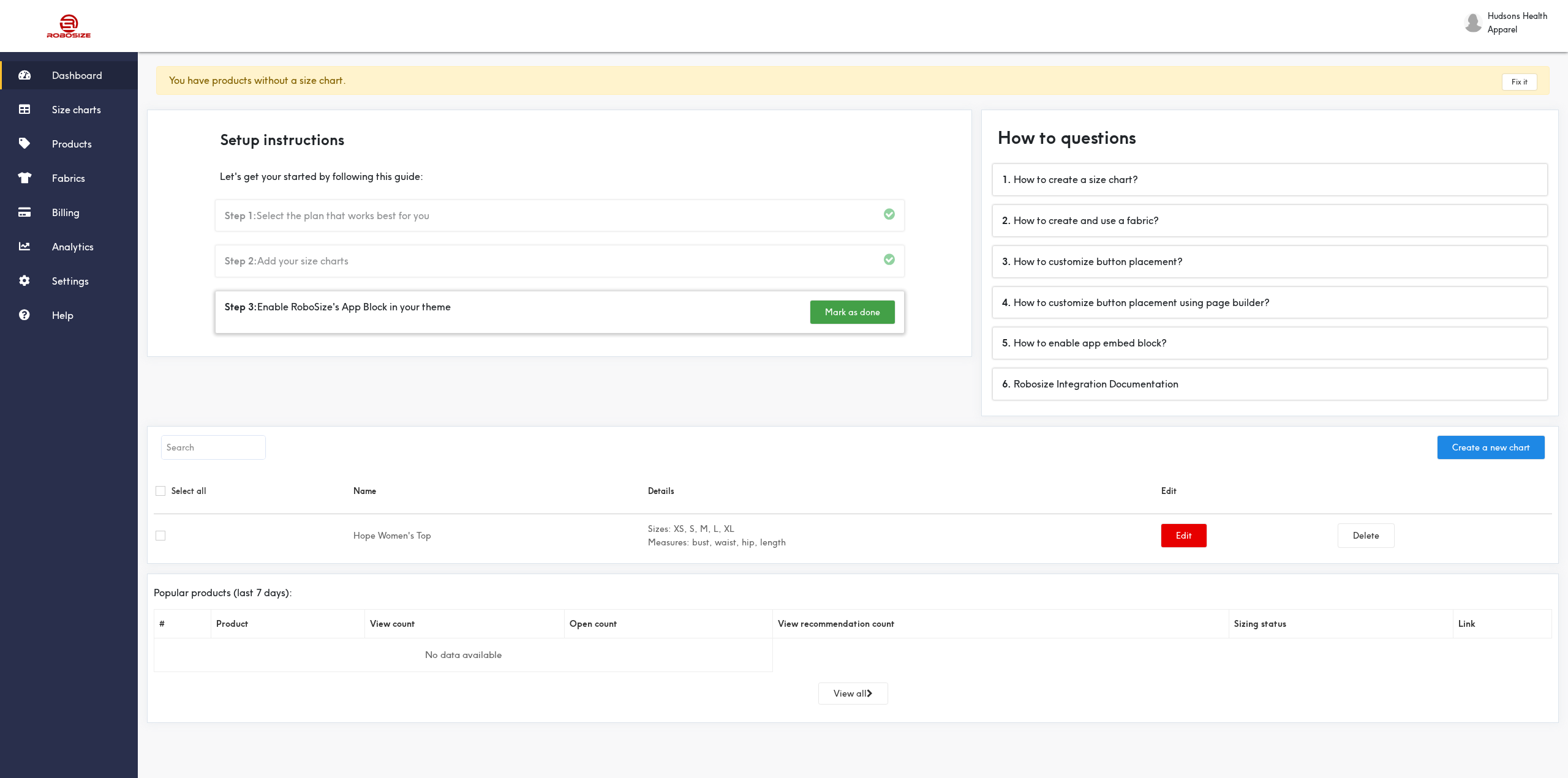
click at [553, 313] on div "Step 3: Enable RoboSize's App Block in your theme Mark as done" at bounding box center [559, 311] width 688 height 41
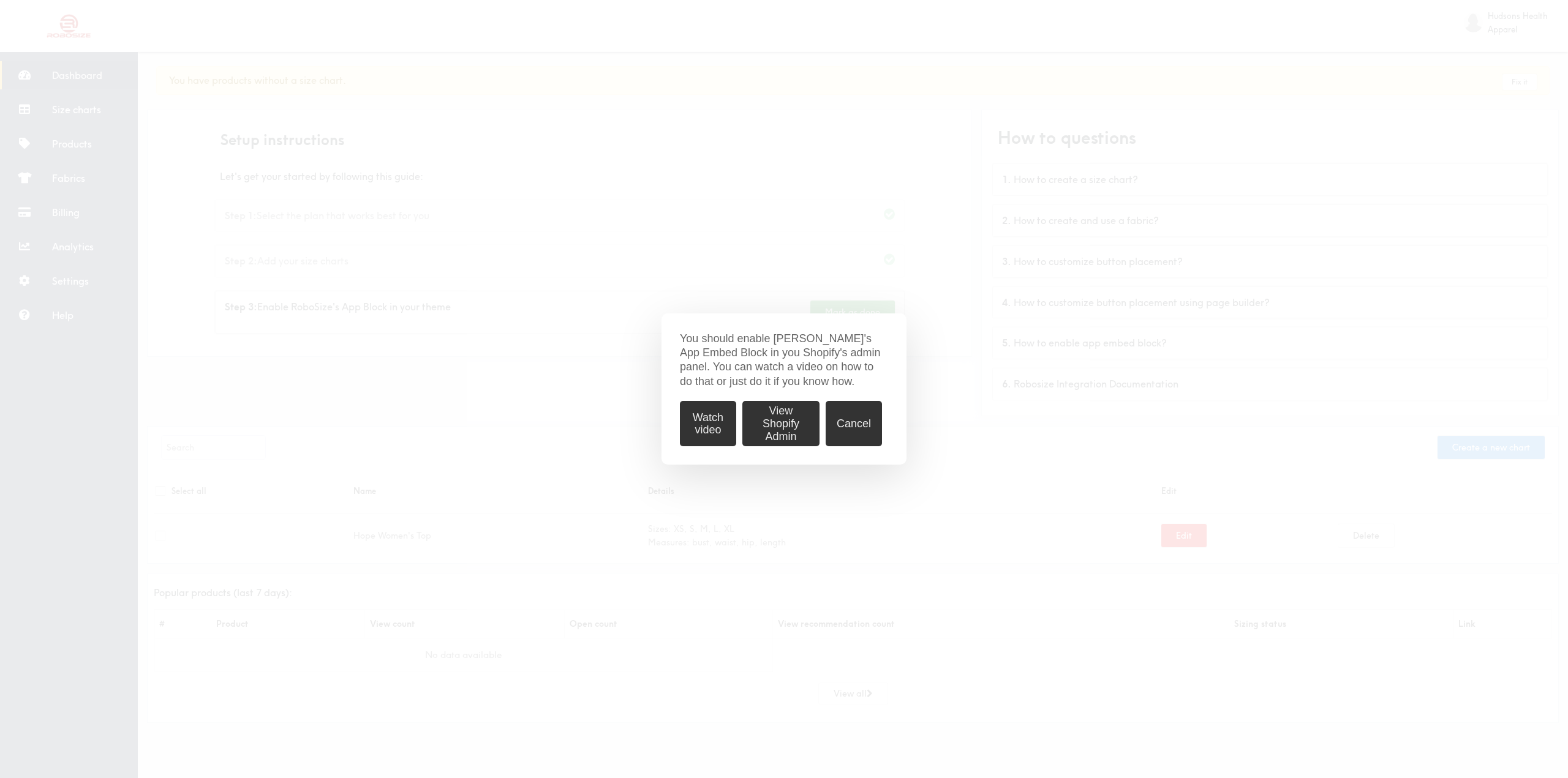
click at [784, 420] on button "View Shopify Admin" at bounding box center [780, 424] width 77 height 46
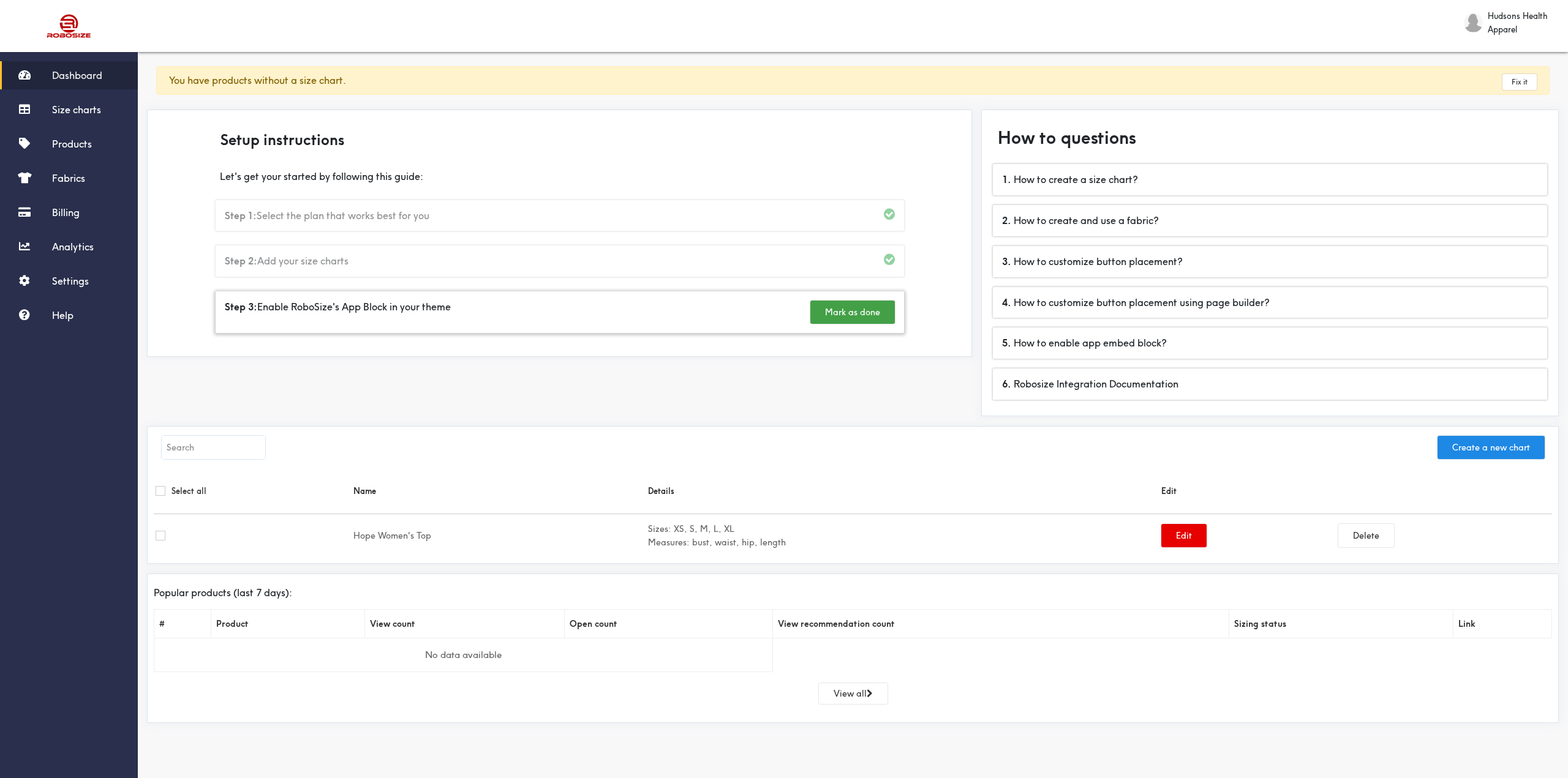
click at [655, 309] on div "Step 3: Enable RoboSize's App Block in your theme Mark as done" at bounding box center [559, 311] width 688 height 41
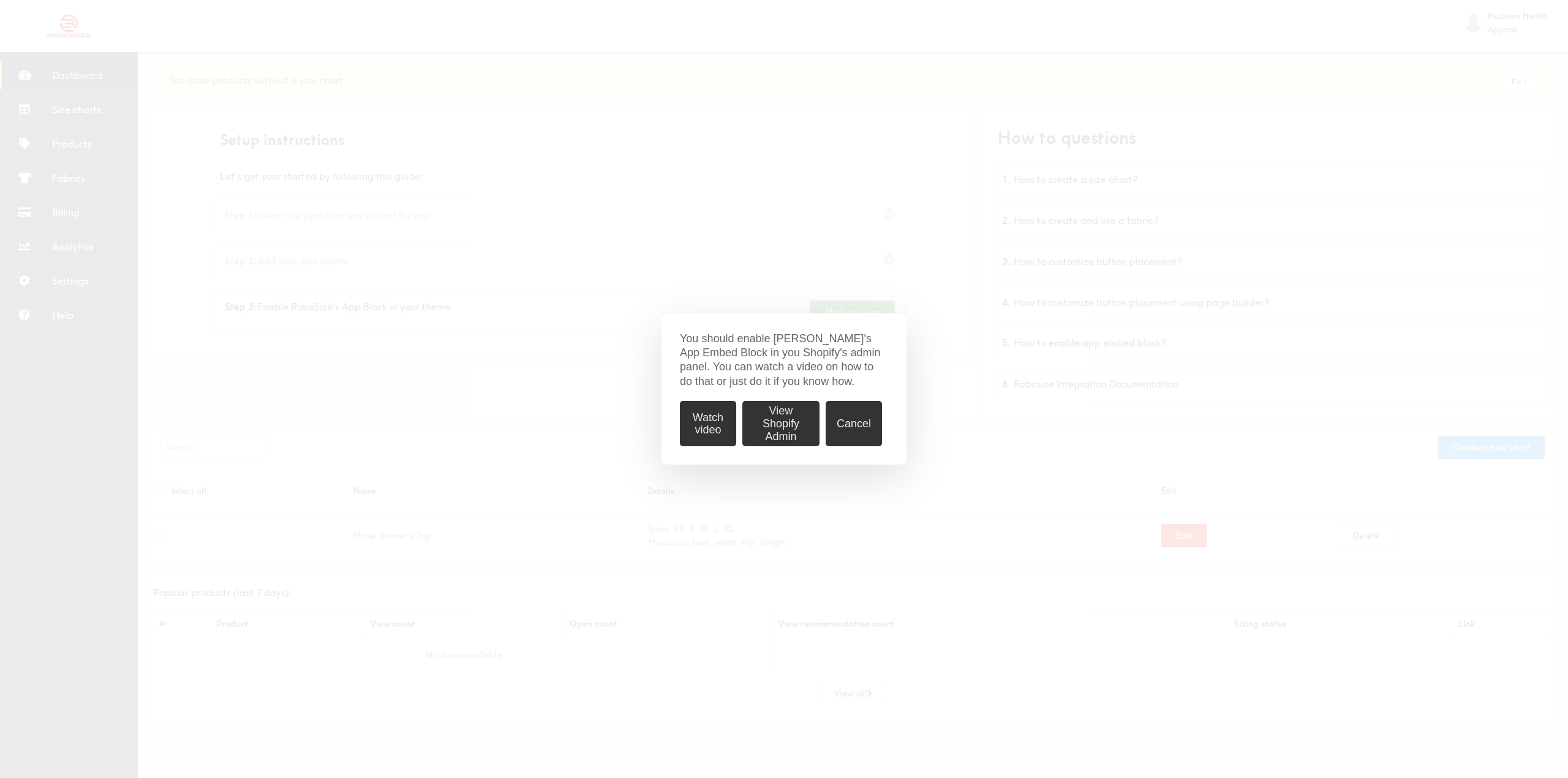
click at [697, 415] on button "Watch video" at bounding box center [707, 424] width 57 height 46
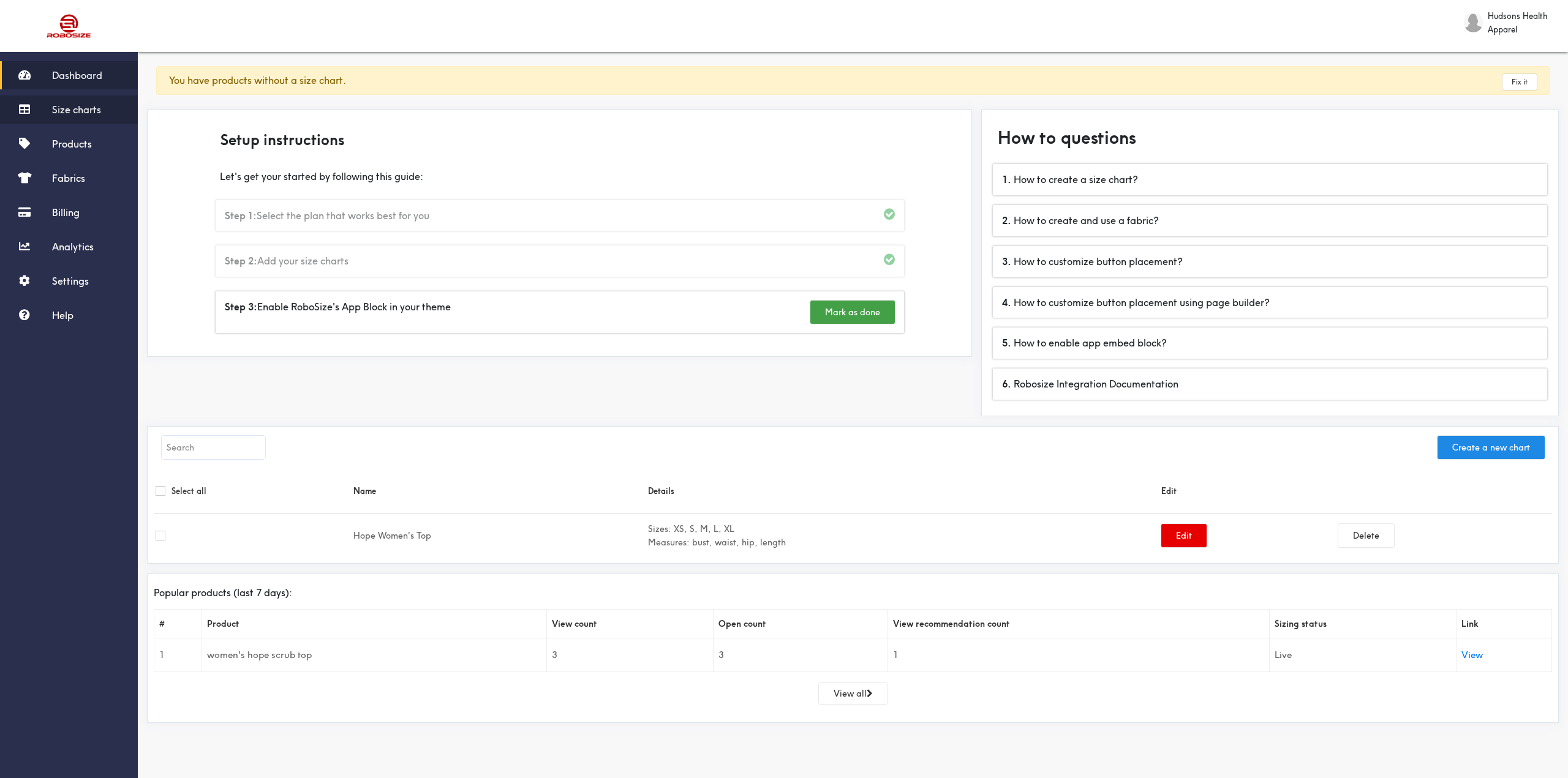
click at [73, 110] on span "Size charts" at bounding box center [77, 109] width 49 height 12
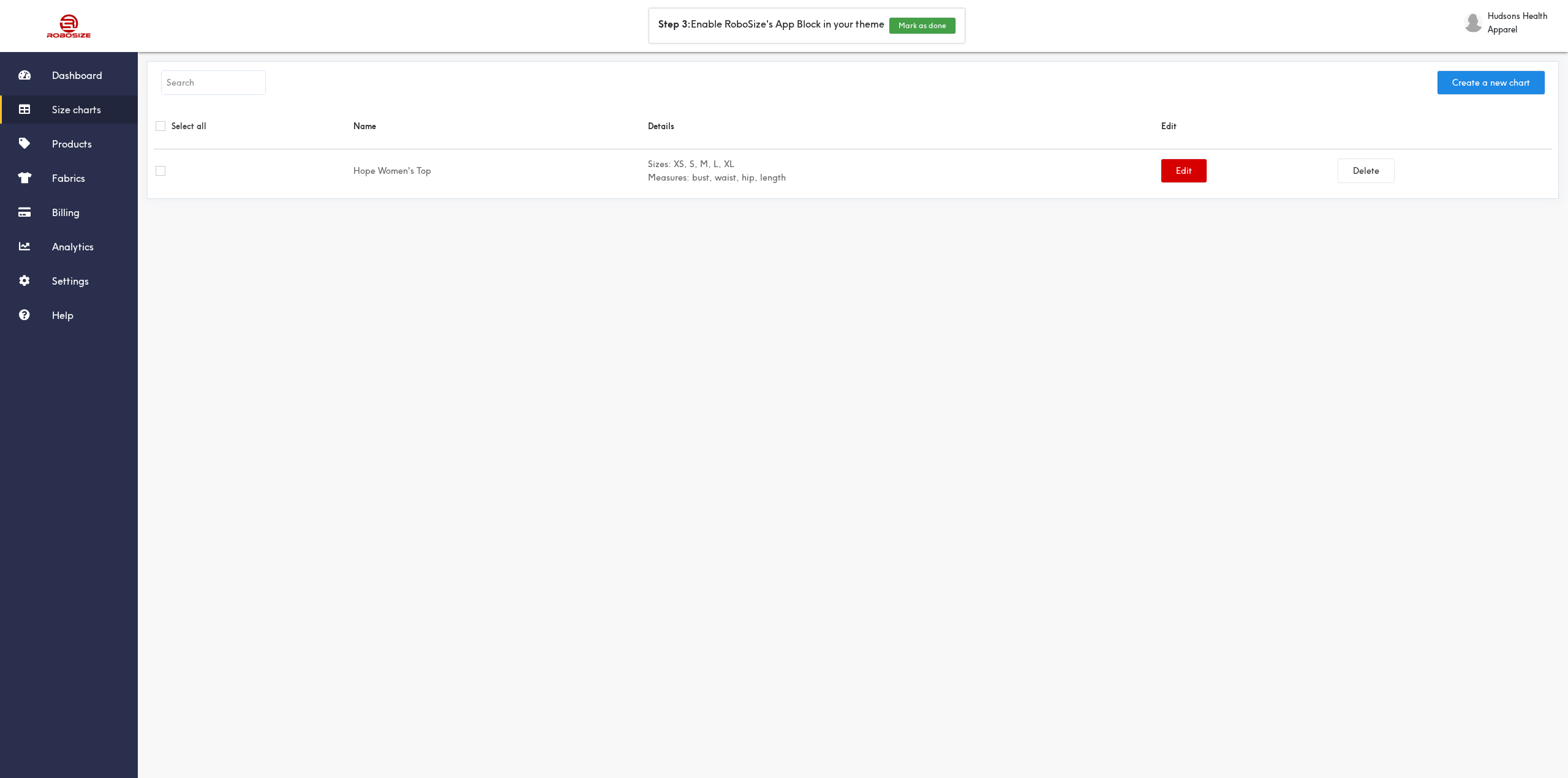
click at [1176, 167] on button "Edit" at bounding box center [1184, 171] width 46 height 24
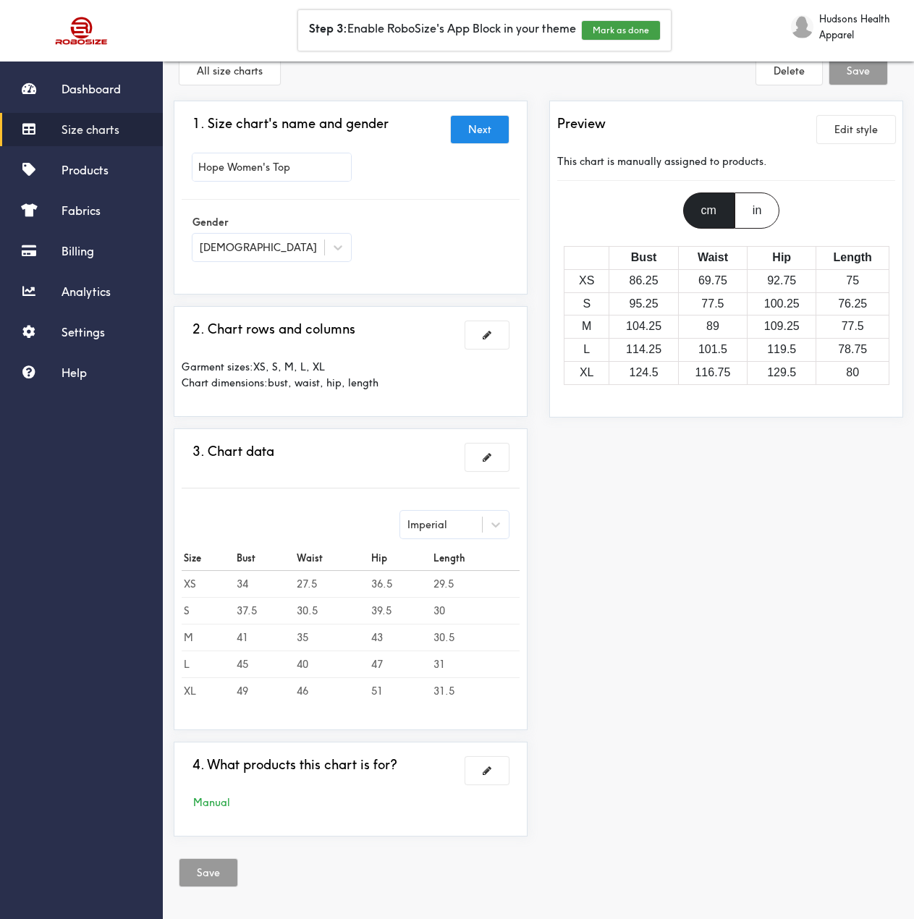
scroll to position [28, 0]
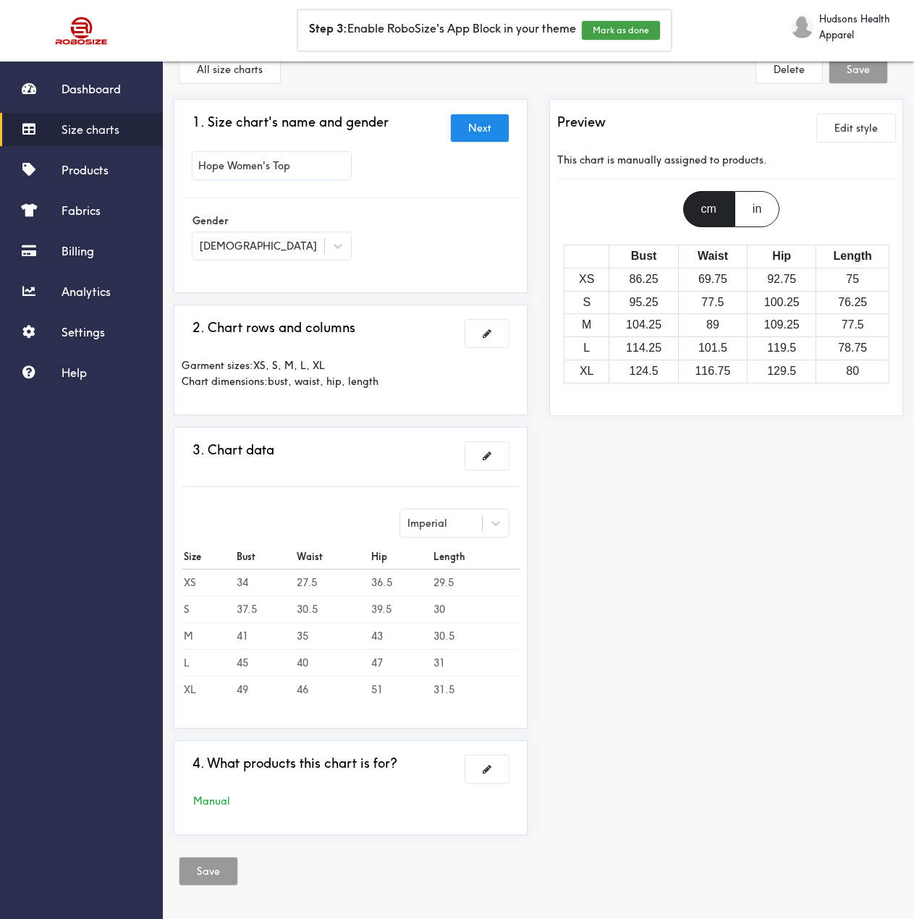
click at [741, 208] on div "in" at bounding box center [757, 209] width 45 height 36
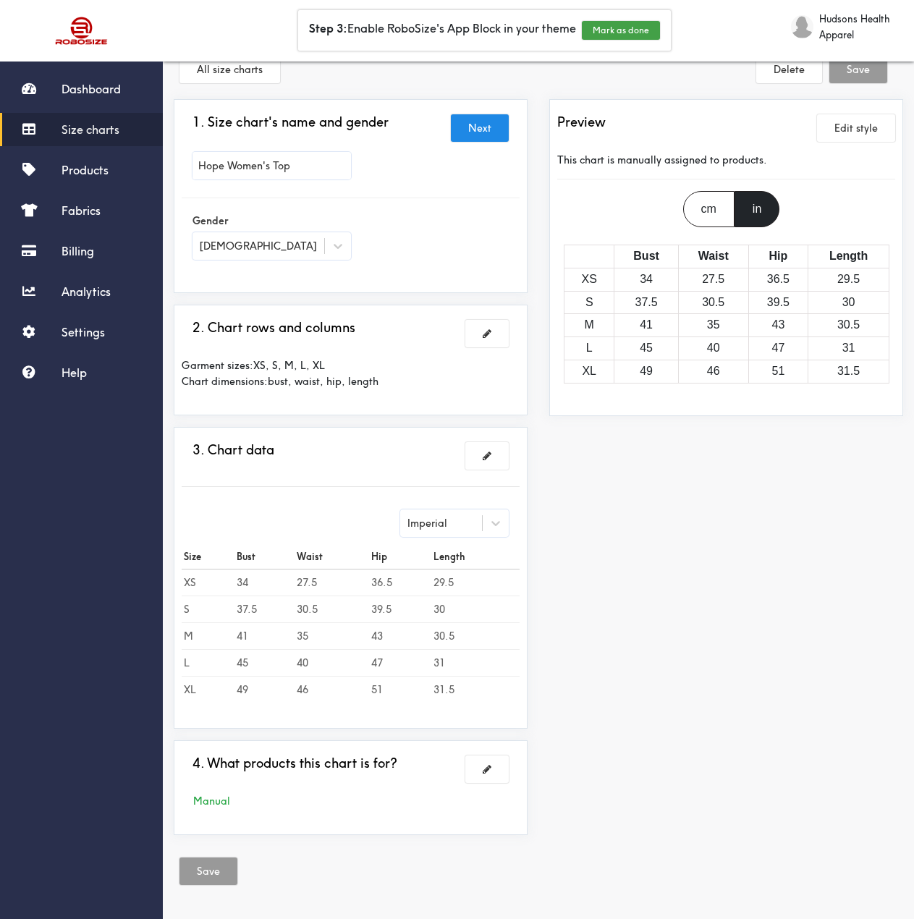
drag, startPoint x: 707, startPoint y: 211, endPoint x: 722, endPoint y: 211, distance: 15.2
click at [709, 211] on div "cm" at bounding box center [708, 209] width 51 height 36
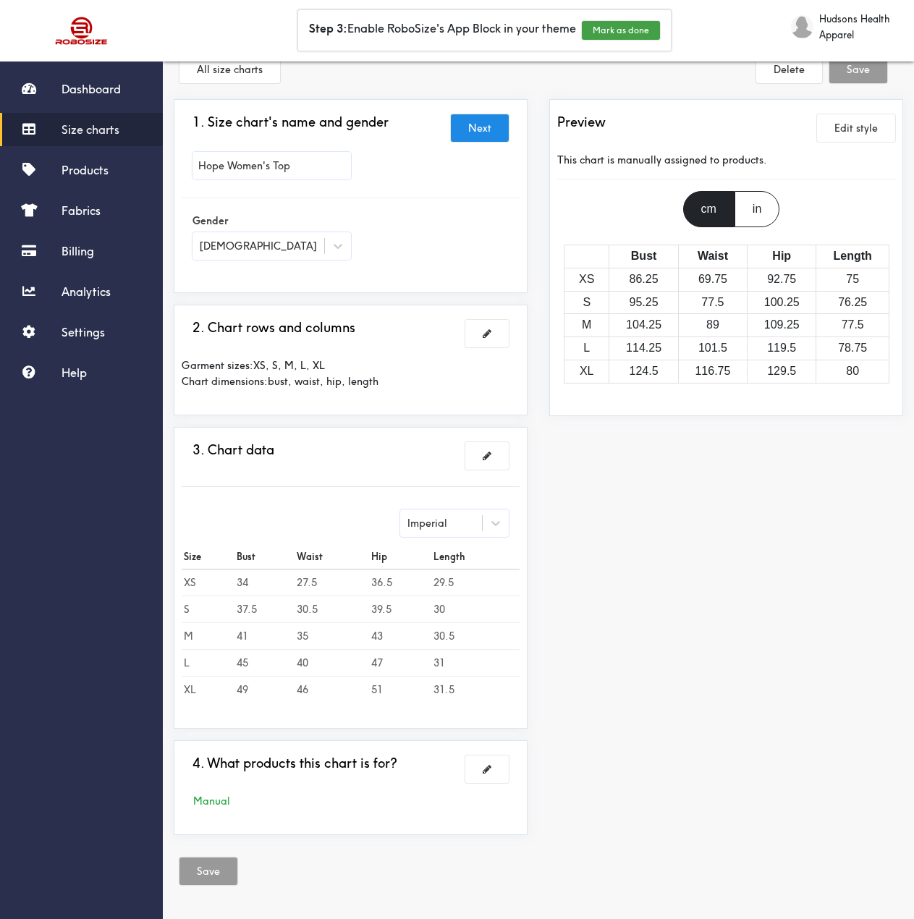
click at [746, 207] on div "in" at bounding box center [757, 209] width 45 height 36
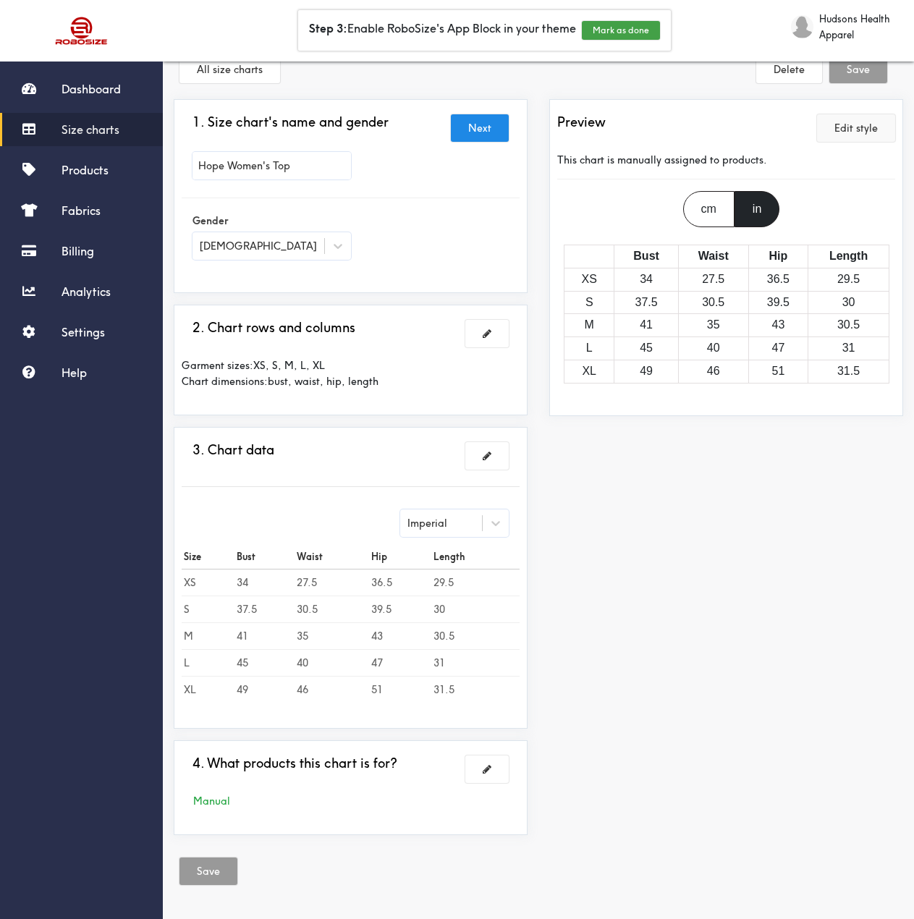
click at [842, 120] on button "Edit style" at bounding box center [856, 128] width 78 height 28
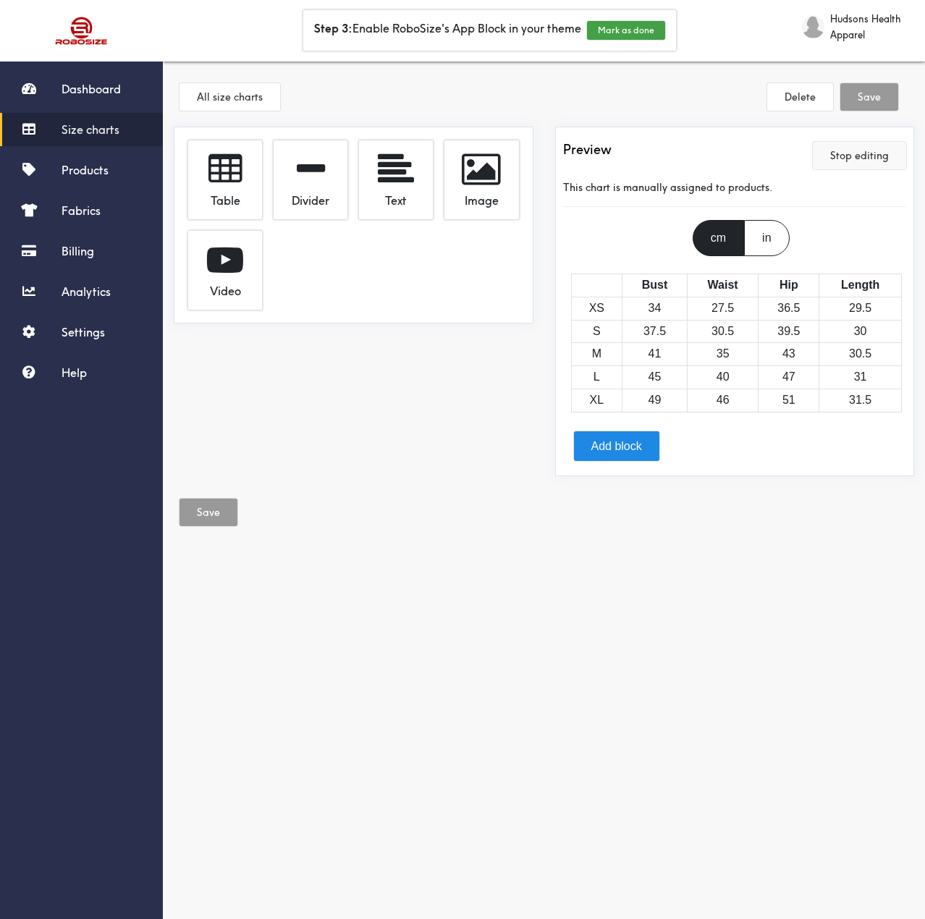
click at [850, 153] on button "Stop editing" at bounding box center [859, 156] width 93 height 28
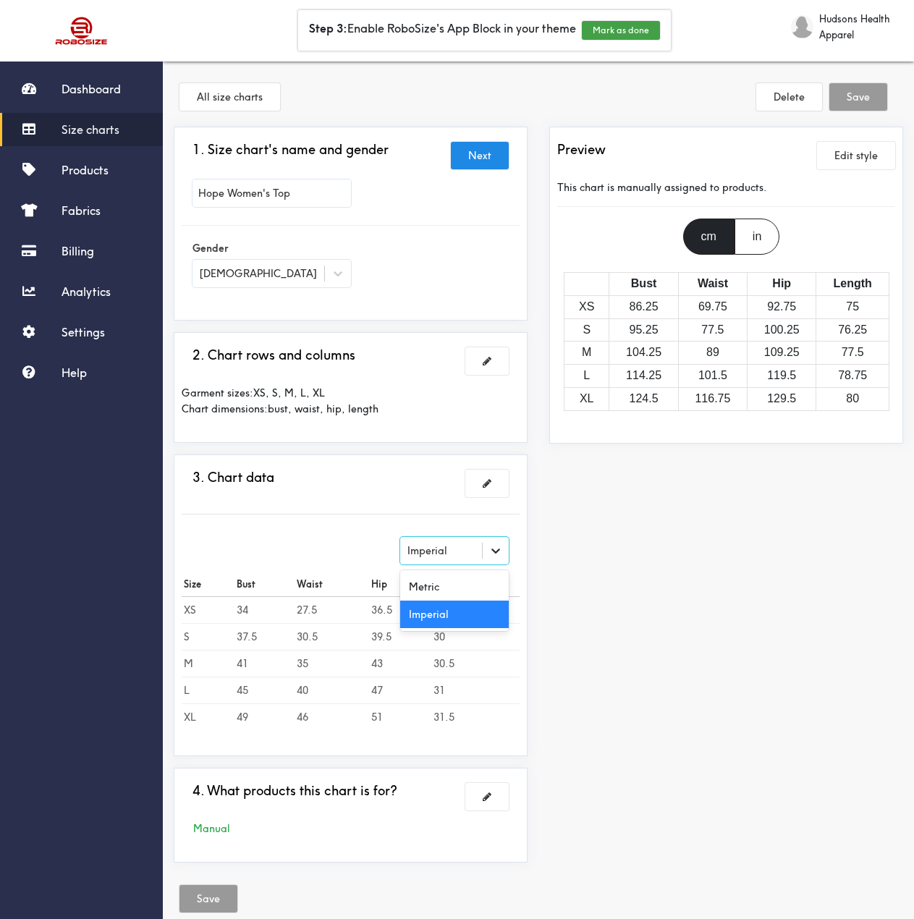
click at [483, 550] on div at bounding box center [496, 551] width 26 height 26
click at [450, 586] on div "Metric" at bounding box center [454, 587] width 109 height 28
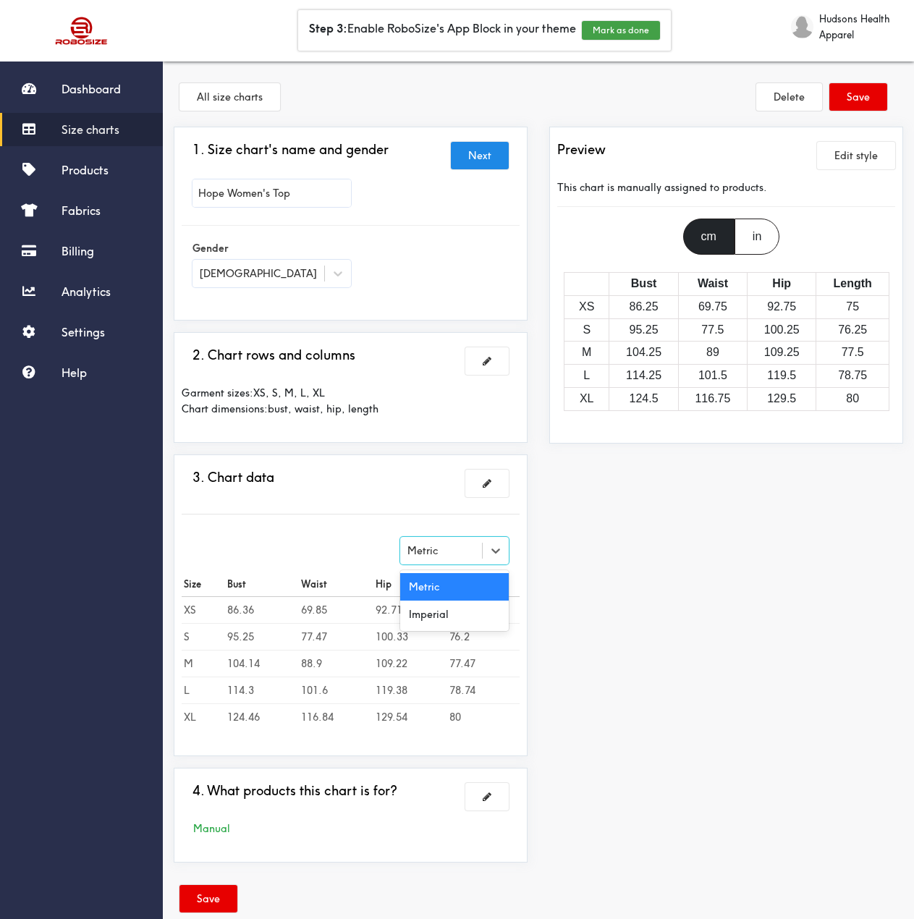
click at [460, 548] on div "Metric" at bounding box center [441, 551] width 82 height 14
click at [453, 614] on div "Imperial" at bounding box center [454, 615] width 109 height 28
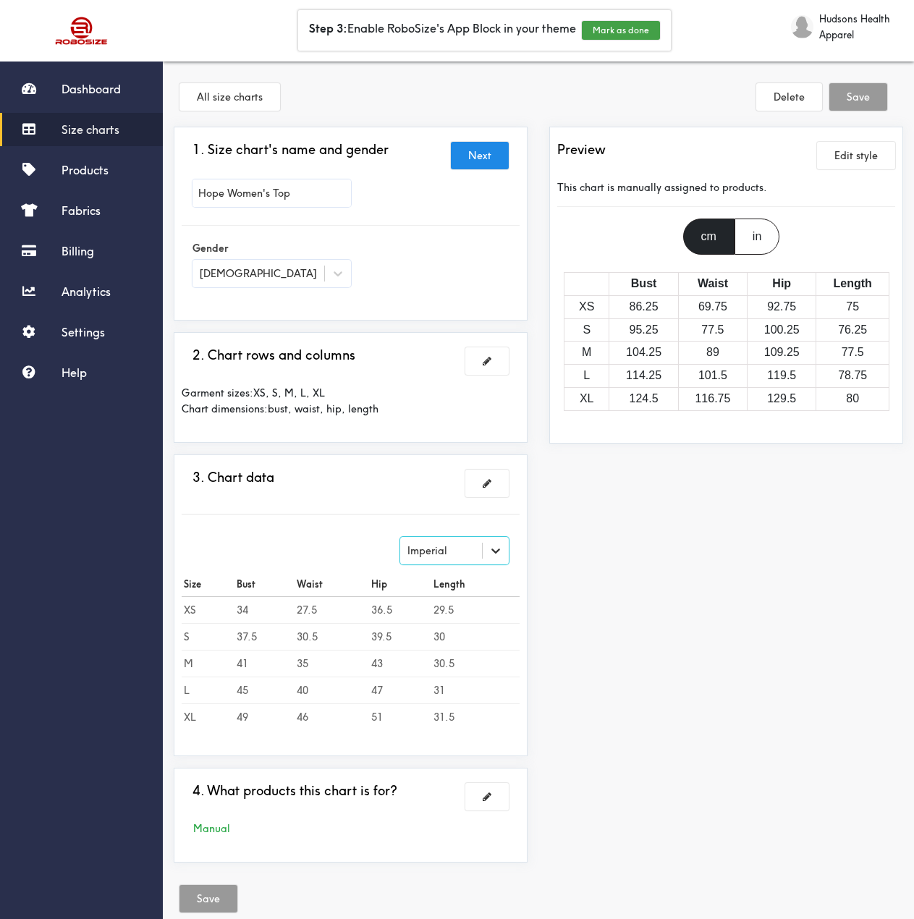
click at [491, 481] on span at bounding box center [487, 483] width 9 height 10
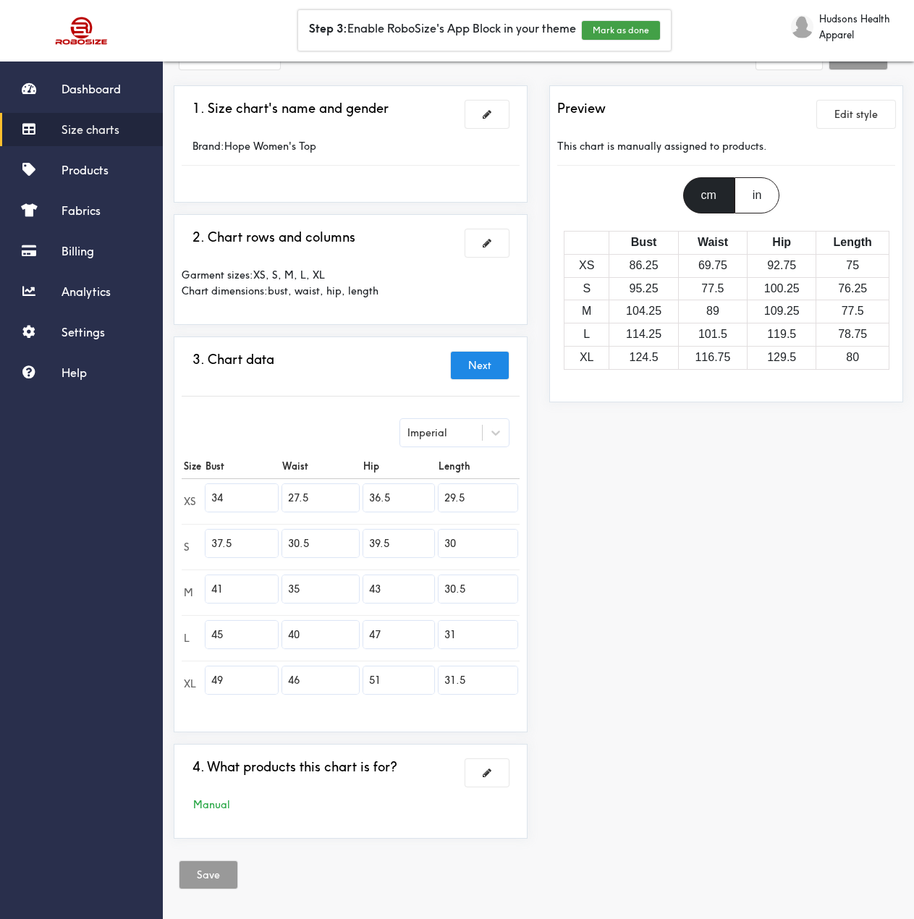
scroll to position [45, 0]
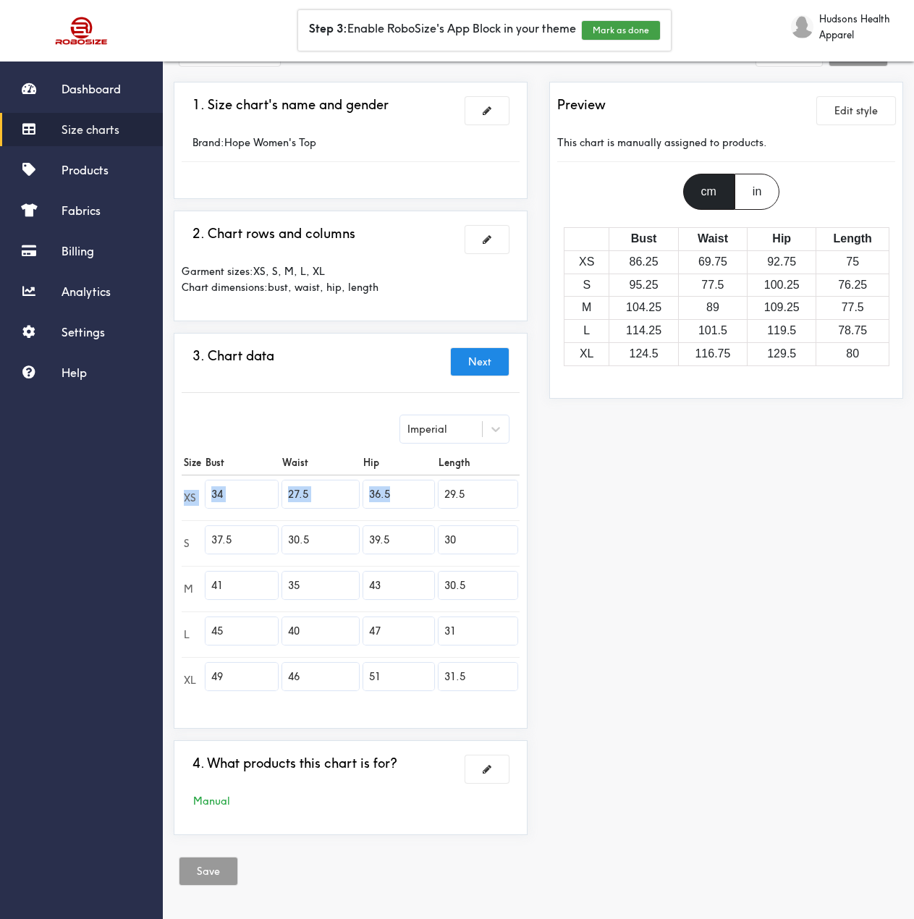
click at [470, 473] on table "Size Bust Waist Hip Length XS 34 27.5 36.5 29.5 S 37.5 30.5 39.5 30 M 41 35 43 …" at bounding box center [351, 576] width 338 height 253
click at [470, 462] on th "Length" at bounding box center [477, 462] width 83 height 25
click at [622, 457] on div "Preview Edit style This chart is manually assigned to products. cm in Bust Wais…" at bounding box center [726, 464] width 376 height 765
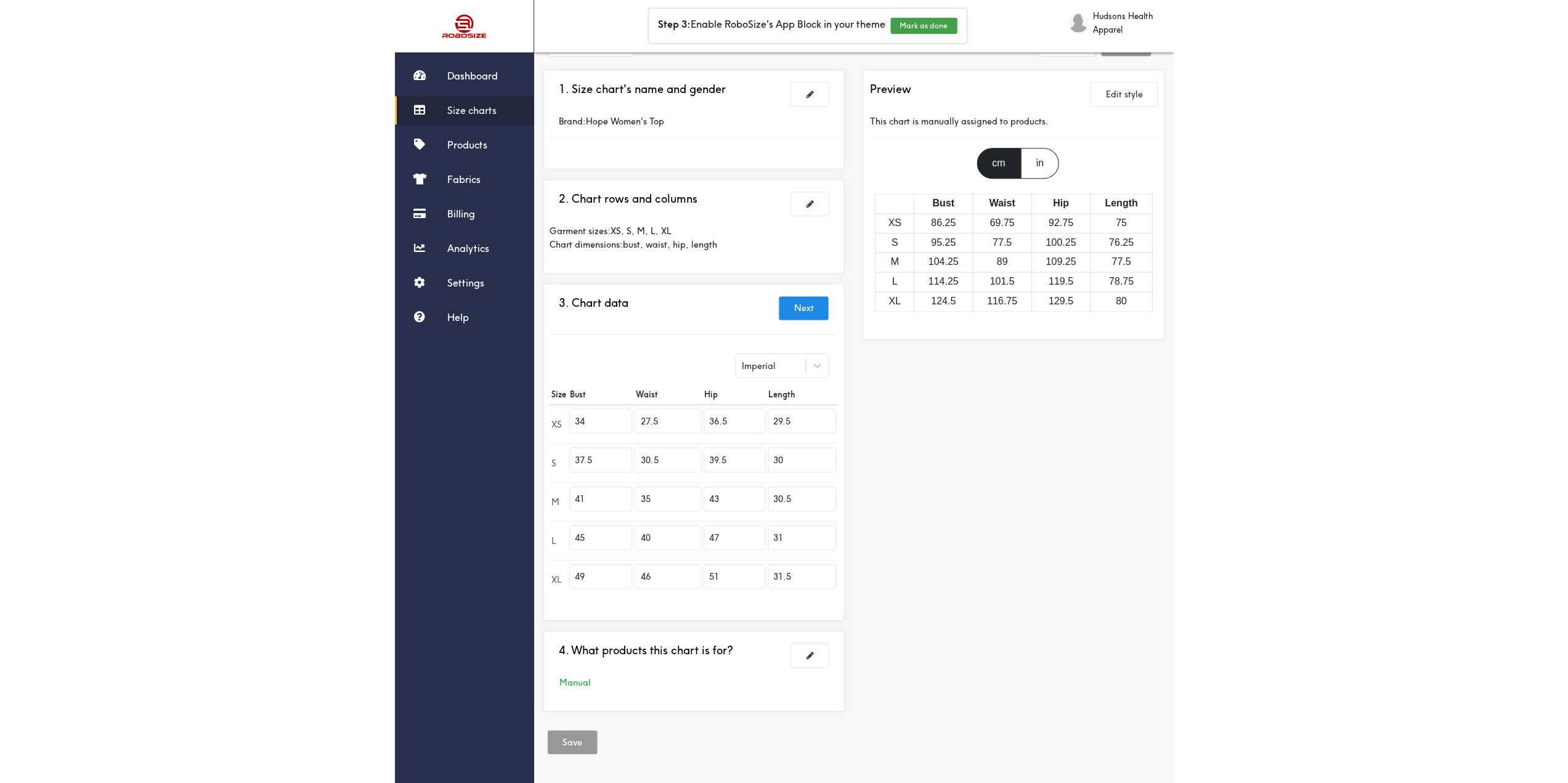
scroll to position [37, 0]
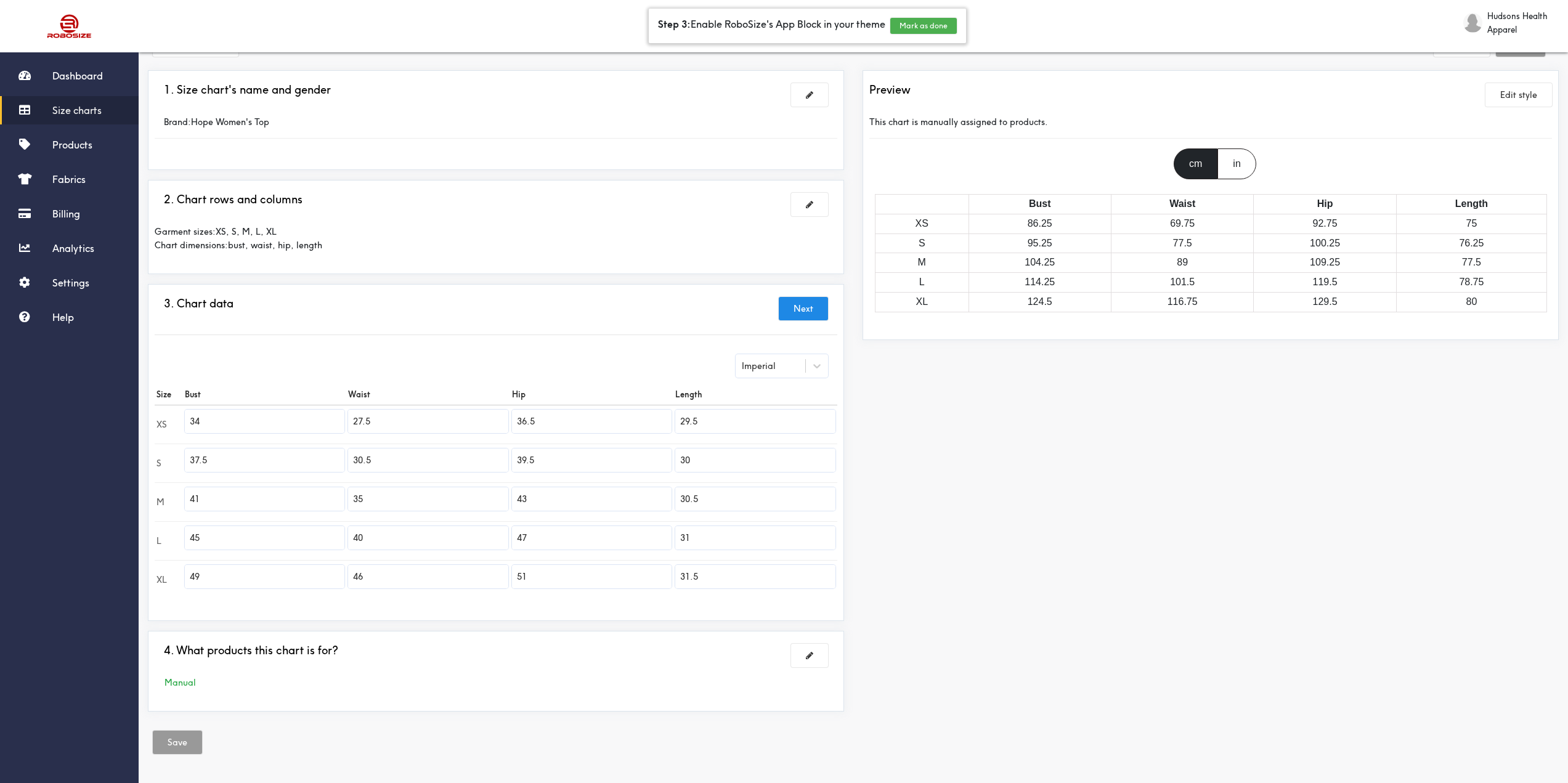
click at [900, 25] on button "Mark as done" at bounding box center [924, 26] width 66 height 16
